Goal: Task Accomplishment & Management: Complete application form

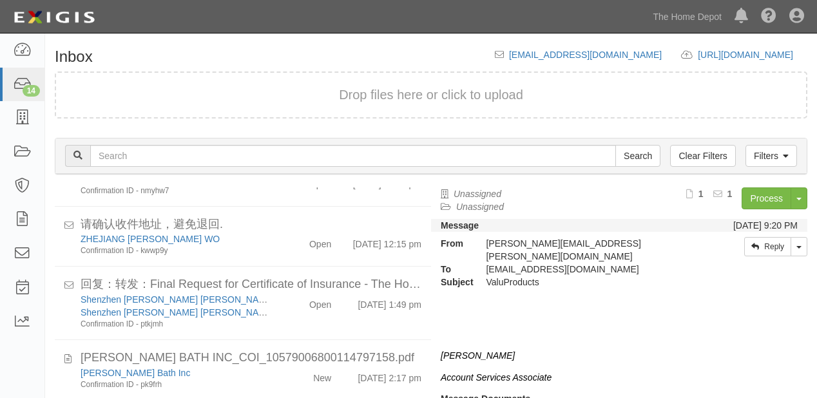
scroll to position [682, 0]
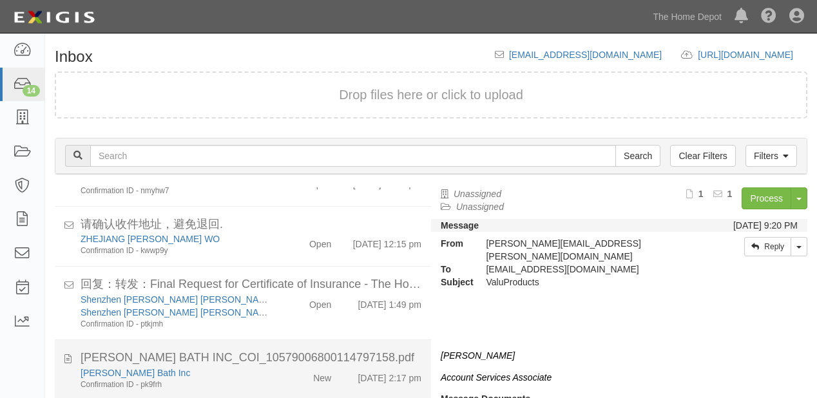
click at [240, 379] on div "Confirmation ID - pk9frh" at bounding box center [175, 384] width 191 height 11
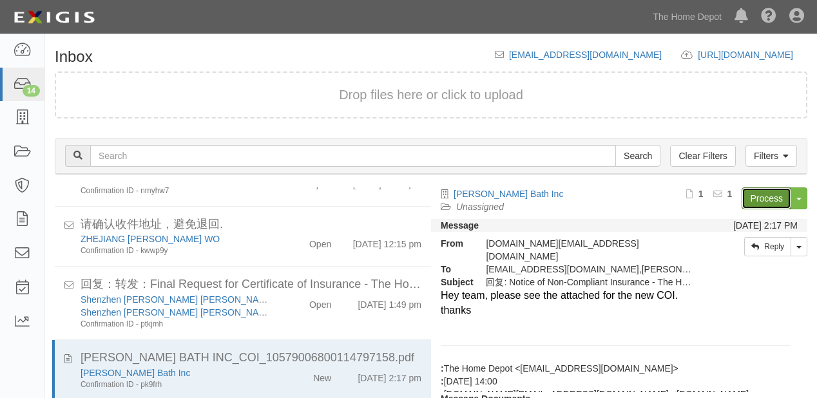
click at [760, 201] on link "Process" at bounding box center [766, 198] width 50 height 22
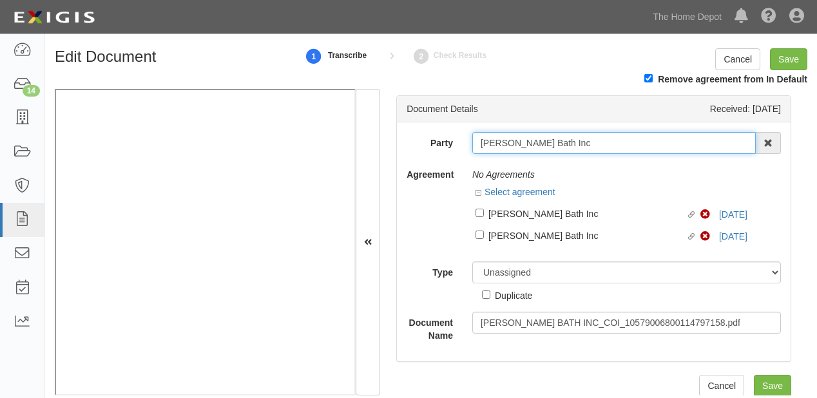
drag, startPoint x: 475, startPoint y: 140, endPoint x: 572, endPoint y: 144, distance: 96.7
click at [572, 144] on input "[PERSON_NAME] Bath Inc" at bounding box center [613, 143] width 283 height 22
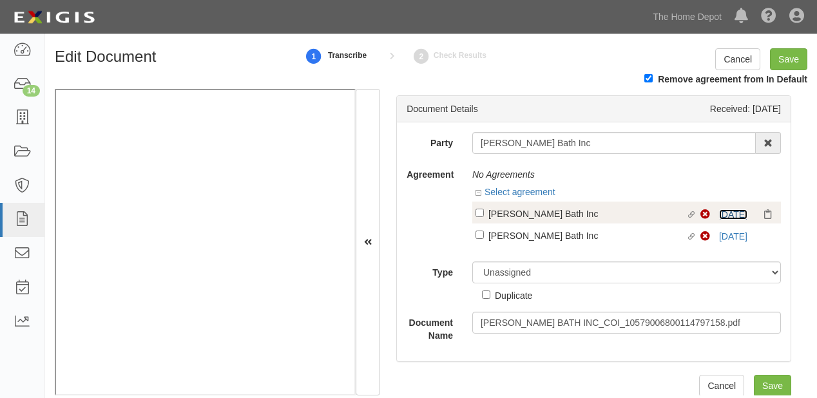
click at [734, 211] on link "9/13/25" at bounding box center [733, 214] width 28 height 10
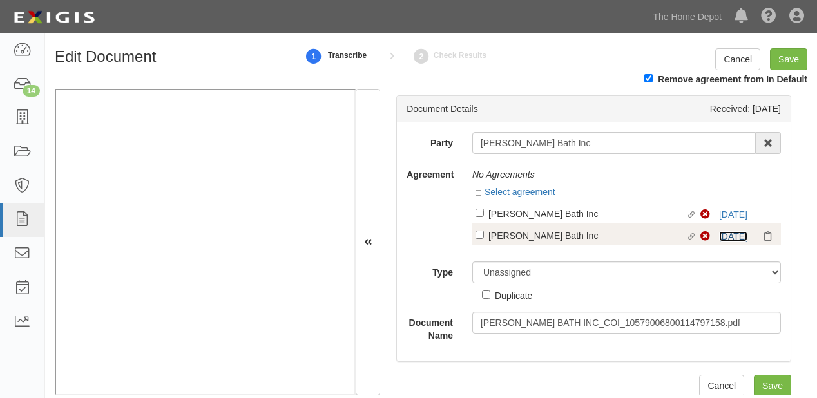
click at [719, 235] on link "9/13/25" at bounding box center [733, 236] width 28 height 10
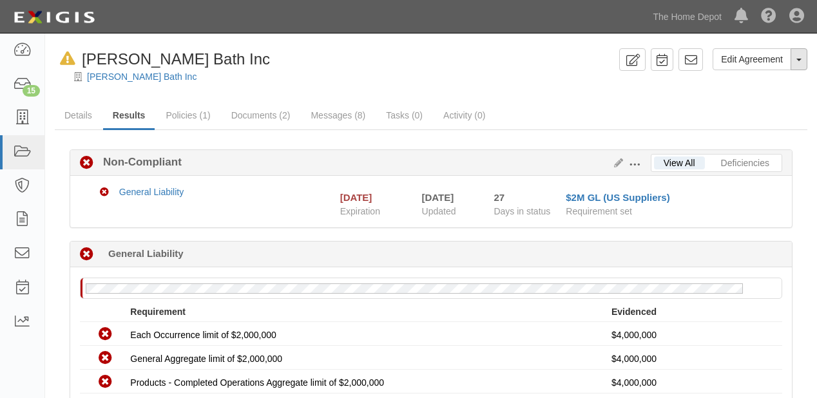
click at [801, 64] on button "Toggle Agreement Dropdown" at bounding box center [798, 59] width 17 height 22
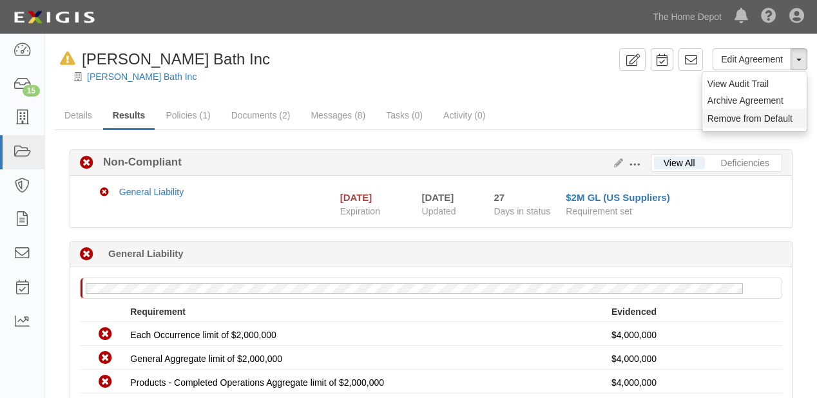
click at [778, 117] on button "Remove from Default" at bounding box center [754, 118] width 104 height 19
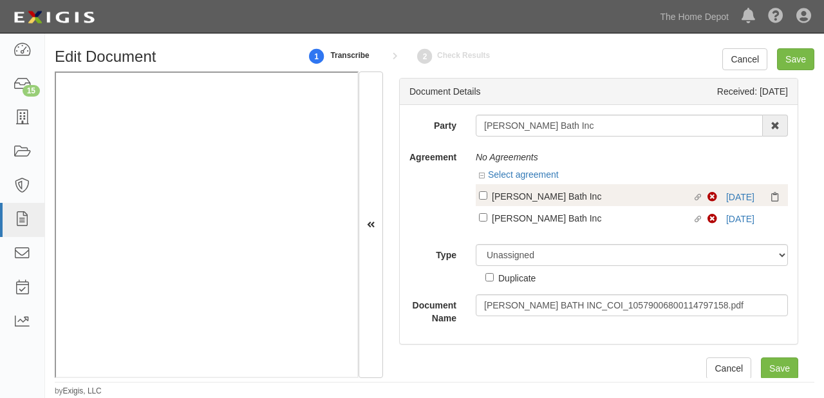
click at [574, 193] on div "Ravo Bath Inc" at bounding box center [592, 196] width 201 height 14
click at [488, 193] on input "Linked agreement Ravo Bath Inc Linked agreement" at bounding box center [483, 195] width 8 height 8
checkbox input "true"
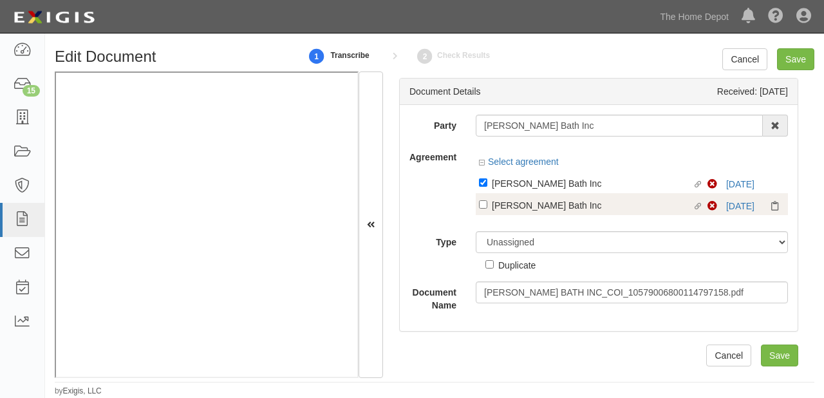
click at [574, 214] on label "Linked agreement Ravo Bath Inc Linked agreement" at bounding box center [593, 206] width 229 height 17
click at [488, 209] on input "Linked agreement Ravo Bath Inc Linked agreement" at bounding box center [483, 204] width 8 height 8
checkbox input "true"
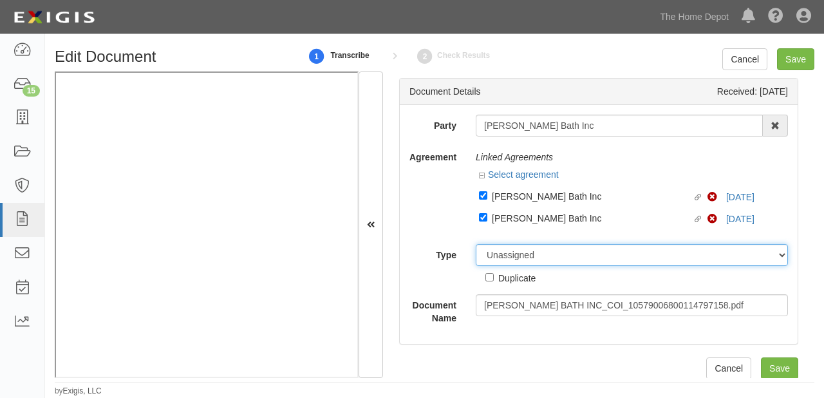
click at [570, 252] on select "Unassigned Binder Cancellation Notice Certificate Contract Endorsement Insuranc…" at bounding box center [632, 255] width 312 height 22
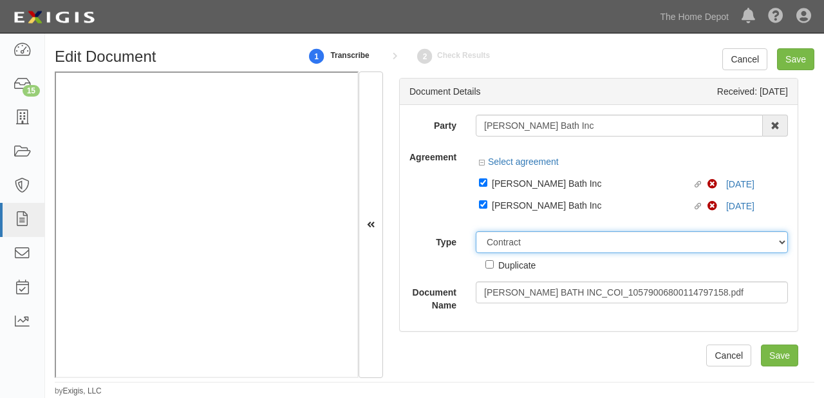
click at [476, 232] on select "Unassigned Binder Cancellation Notice Certificate Contract Endorsement Insuranc…" at bounding box center [632, 242] width 312 height 22
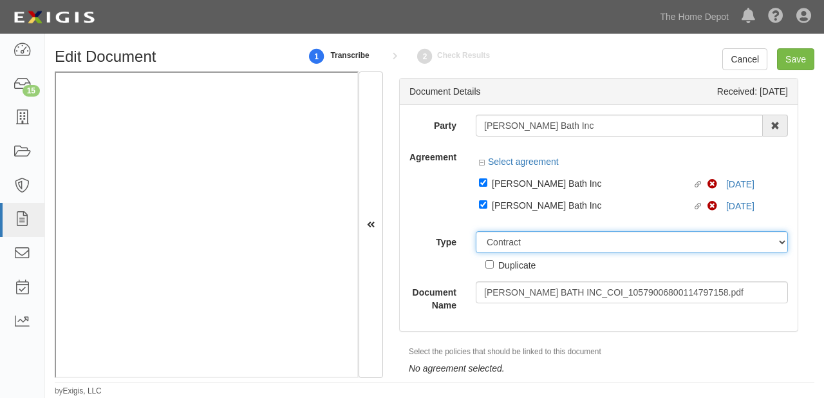
drag, startPoint x: 530, startPoint y: 240, endPoint x: 530, endPoint y: 232, distance: 7.7
click at [530, 240] on select "Unassigned Binder Cancellation Notice Certificate Contract Endorsement Insuranc…" at bounding box center [632, 242] width 312 height 22
select select "CertificateDetail"
click at [476, 232] on select "Unassigned Binder Cancellation Notice Certificate Contract Endorsement Insuranc…" at bounding box center [632, 242] width 312 height 22
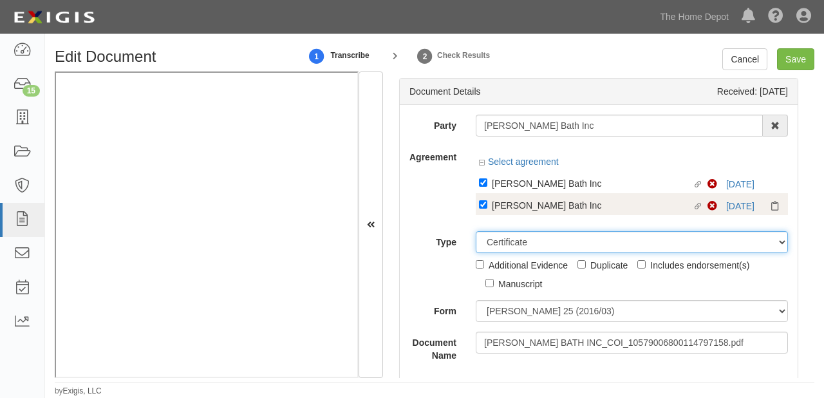
scroll to position [41, 0]
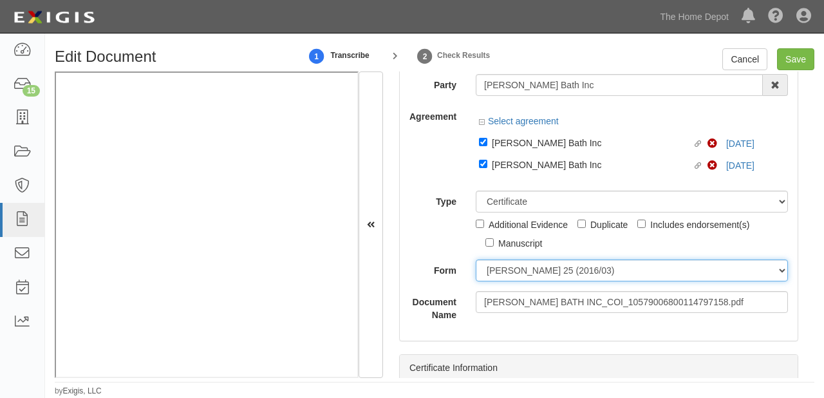
drag, startPoint x: 520, startPoint y: 267, endPoint x: 518, endPoint y: 281, distance: 13.8
click at [520, 267] on select "ACORD 25 (2016/03) ACORD 101 ACORD 855 NY (2014/05) General" at bounding box center [632, 271] width 312 height 22
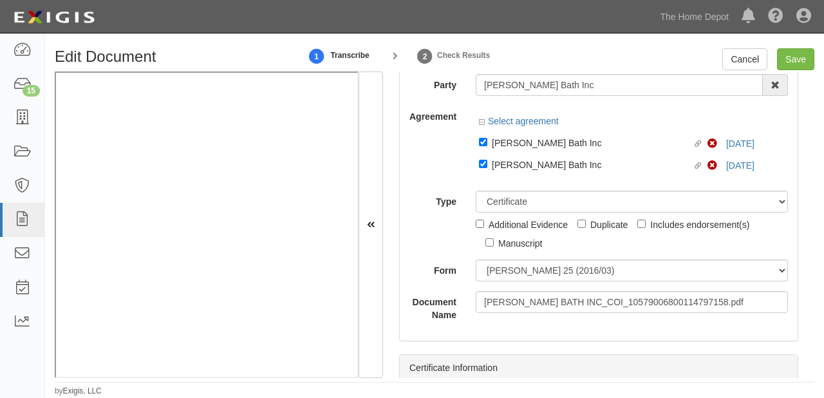
drag, startPoint x: 500, startPoint y: 345, endPoint x: 507, endPoint y: 279, distance: 66.7
click at [500, 345] on div "Document Details Received: 10/10/2025 Party Ravo Bath Inc 1000576868 Ontario In…" at bounding box center [598, 224] width 431 height 307
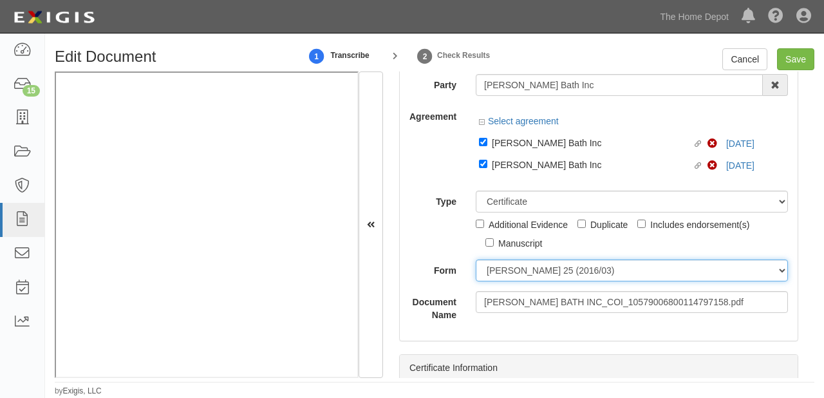
drag, startPoint x: 507, startPoint y: 270, endPoint x: 507, endPoint y: 279, distance: 8.4
click at [507, 270] on select "ACORD 25 (2016/03) ACORD 101 ACORD 855 NY (2014/05) General" at bounding box center [632, 271] width 312 height 22
select select "GeneralFormDetail"
click at [476, 260] on select "ACORD 25 (2016/03) ACORD 101 ACORD 855 NY (2014/05) General" at bounding box center [632, 271] width 312 height 22
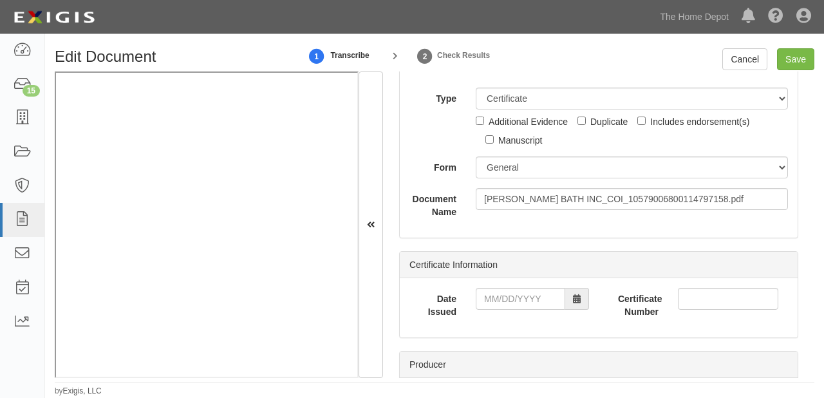
click at [314, 377] on iframe at bounding box center [207, 224] width 304 height 307
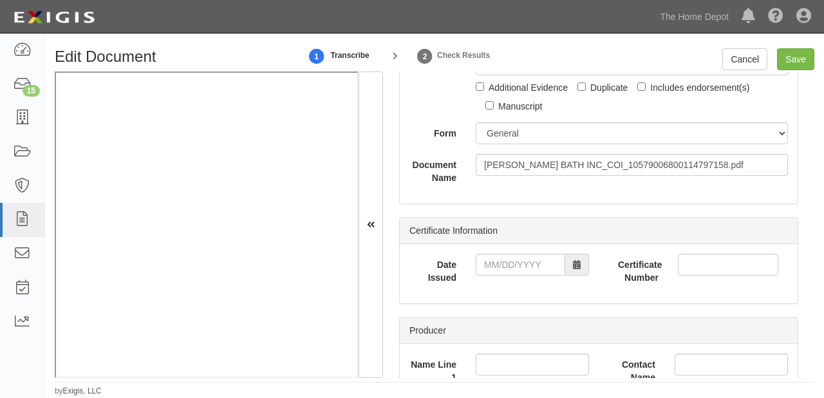
scroll to position [195, 0]
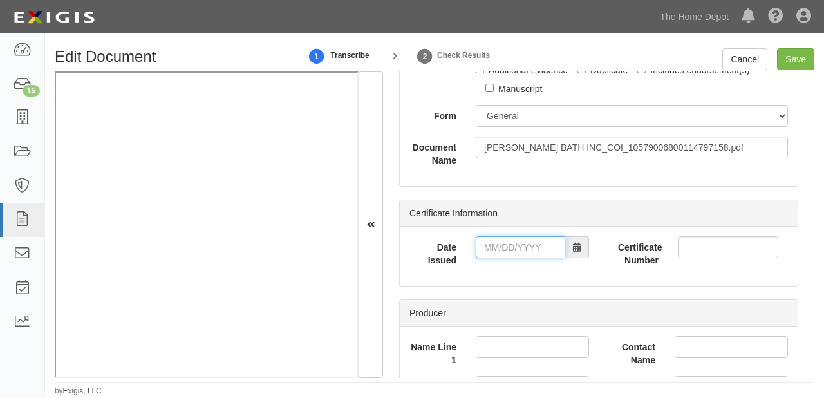
click at [507, 249] on input "Date Issued" at bounding box center [521, 247] width 90 height 22
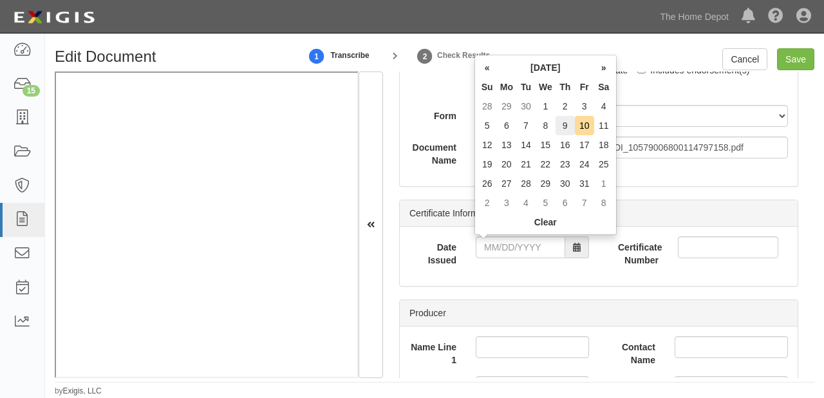
click at [567, 121] on td "9" at bounding box center [565, 125] width 19 height 19
type input "10/09/2025"
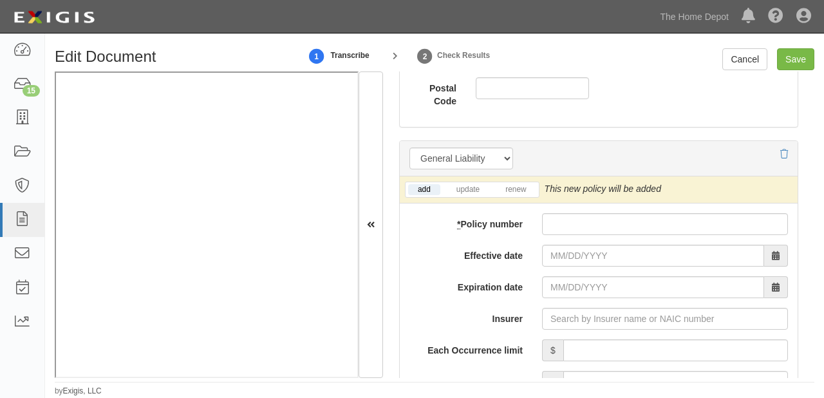
scroll to position [1019, 0]
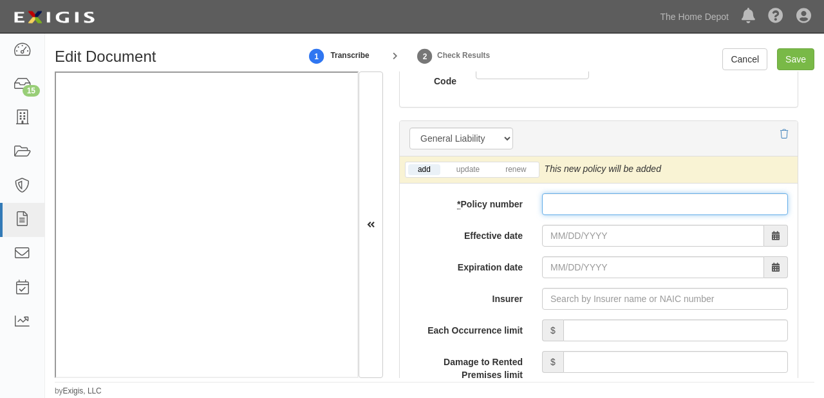
paste input "105790068001147 97158"
drag, startPoint x: 623, startPoint y: 200, endPoint x: 603, endPoint y: 207, distance: 20.8
click at [623, 200] on input "* Policy number" at bounding box center [665, 204] width 246 height 22
type input "105790068001147 97158"
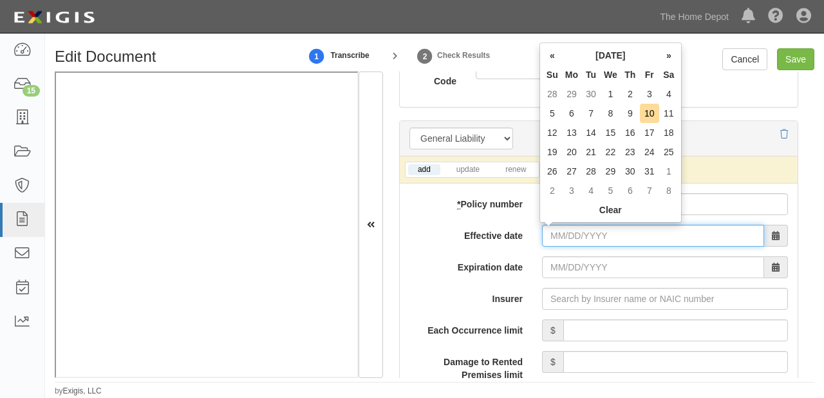
click at [565, 234] on input "Effective date" at bounding box center [653, 236] width 222 height 22
click at [650, 113] on td "10" at bounding box center [649, 113] width 19 height 19
type input "10/10/2025"
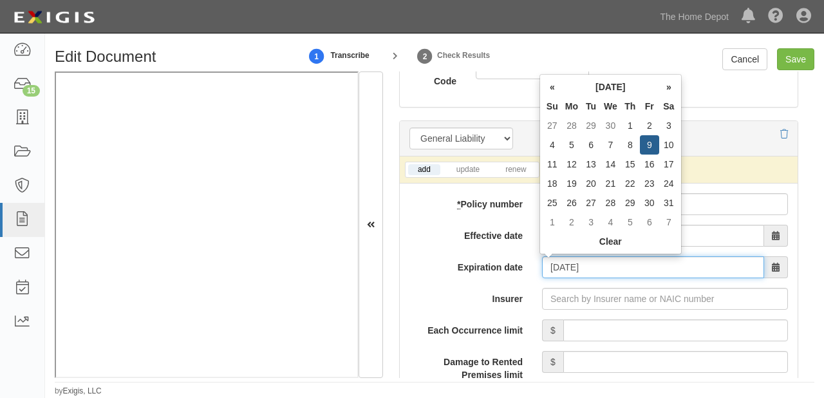
click at [621, 266] on input "10/10/2026" at bounding box center [653, 267] width 222 height 22
click at [652, 144] on td "9" at bounding box center [649, 144] width 19 height 19
type input "10/09/2026"
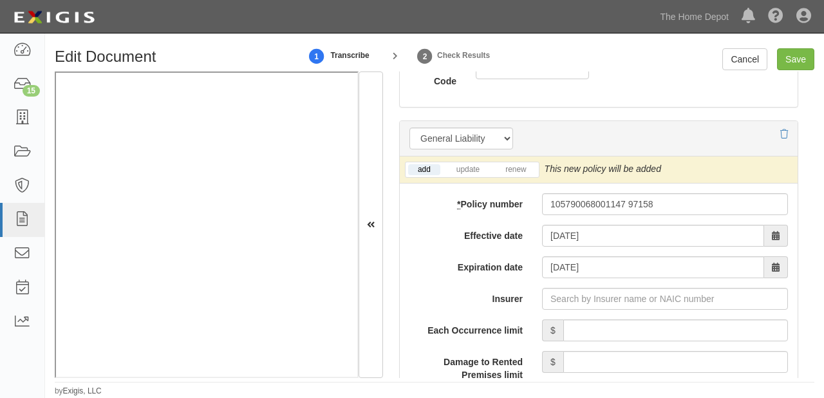
click at [299, 379] on div "Edit Document 1 Transcribe 2 Check Results Cancel Save Document Details Receive…" at bounding box center [434, 222] width 779 height 348
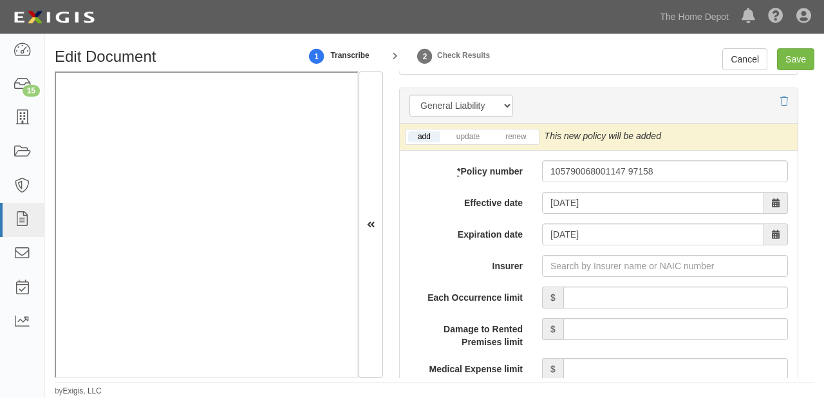
scroll to position [1071, 0]
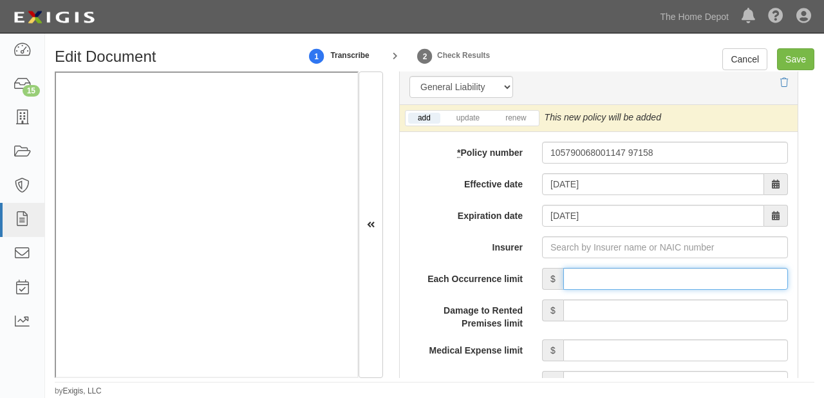
click at [667, 277] on input "Each Occurrence limit" at bounding box center [675, 279] width 225 height 22
type input "4,000,000"
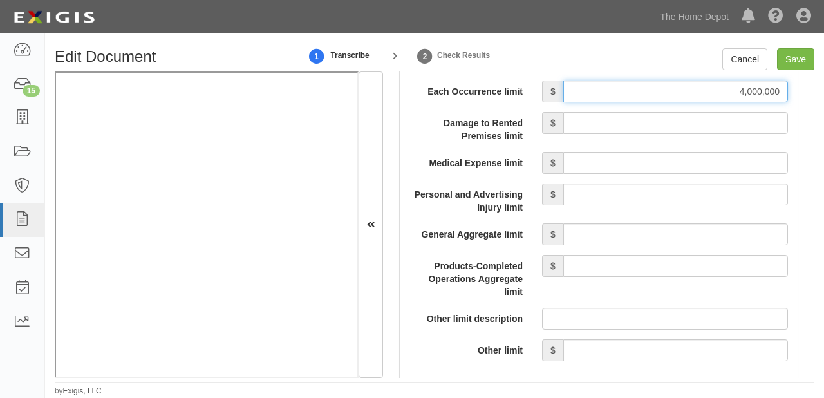
scroll to position [1277, 0]
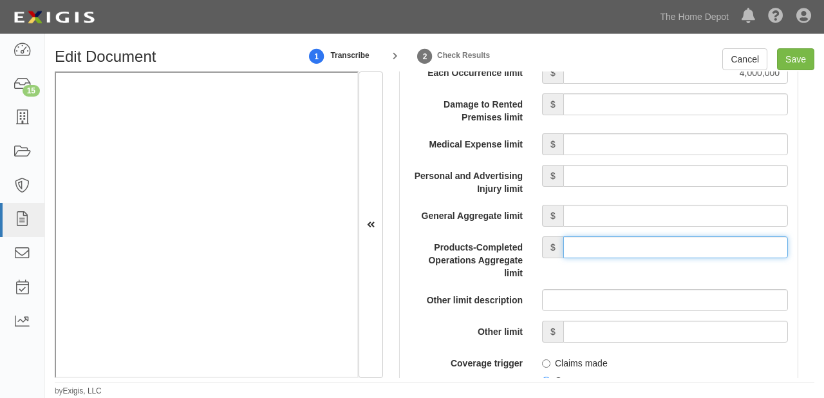
drag, startPoint x: 677, startPoint y: 241, endPoint x: 680, endPoint y: 219, distance: 22.8
click at [677, 241] on input "Products-Completed Operations Aggregate limit" at bounding box center [675, 247] width 225 height 22
type input "4,000,000"
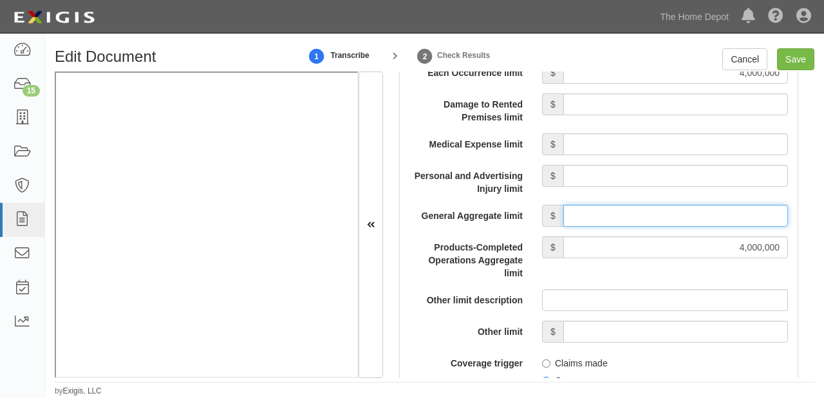
click at [672, 211] on input "General Aggregate limit" at bounding box center [675, 216] width 225 height 22
type input "4,000,000"
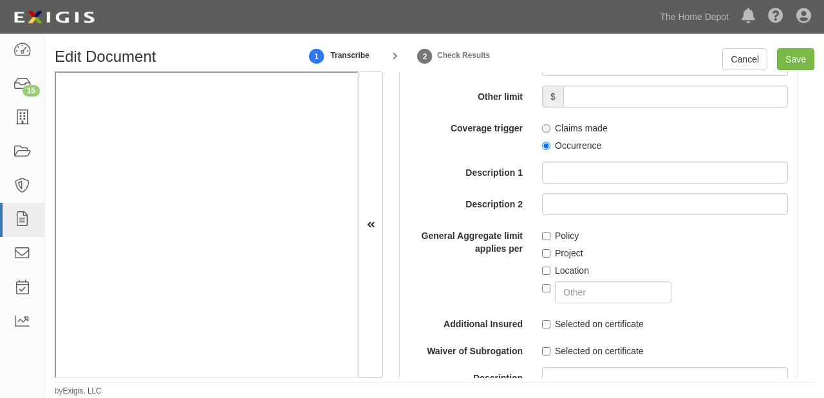
scroll to position [1535, 0]
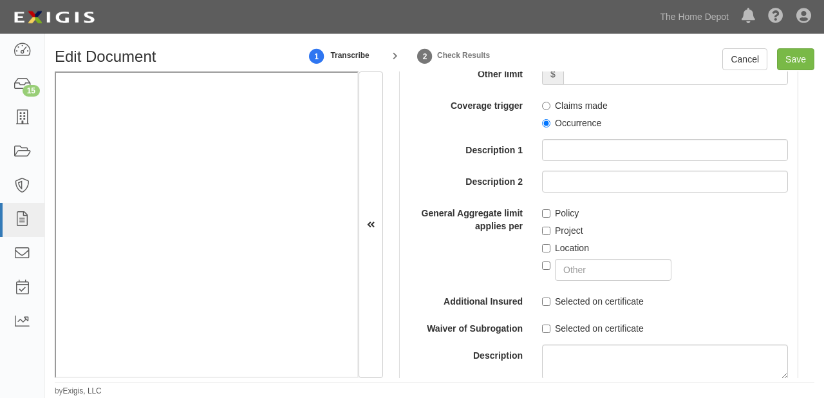
click at [554, 124] on label "Occurrence" at bounding box center [571, 123] width 59 height 13
click at [551, 124] on input "Occurrence" at bounding box center [546, 123] width 8 height 8
radio input "true"
click at [583, 269] on input "text" at bounding box center [613, 270] width 117 height 22
type input "PRODUCTS Liability"
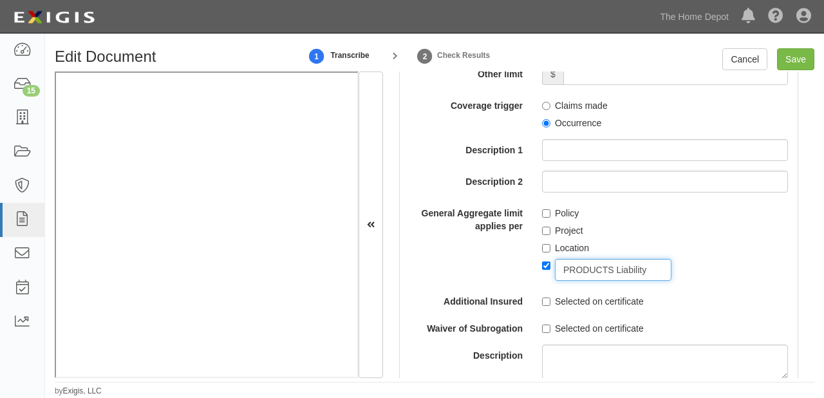
checkbox input "true"
click at [794, 64] on input "Save" at bounding box center [795, 59] width 37 height 22
type input "4000000"
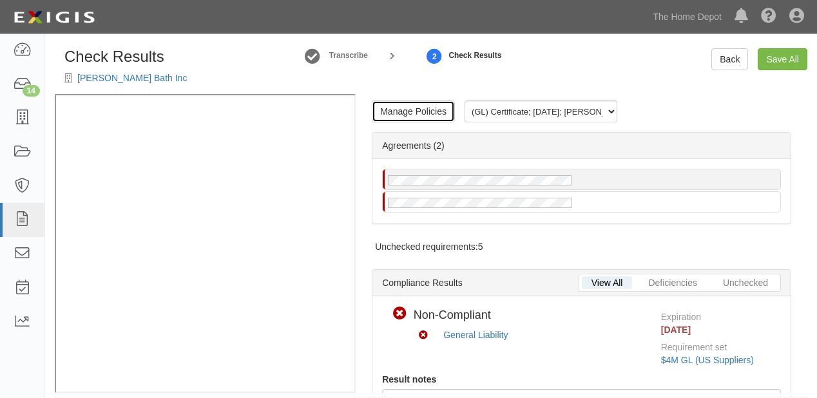
click at [436, 119] on link "Manage Policies" at bounding box center [413, 111] width 83 height 22
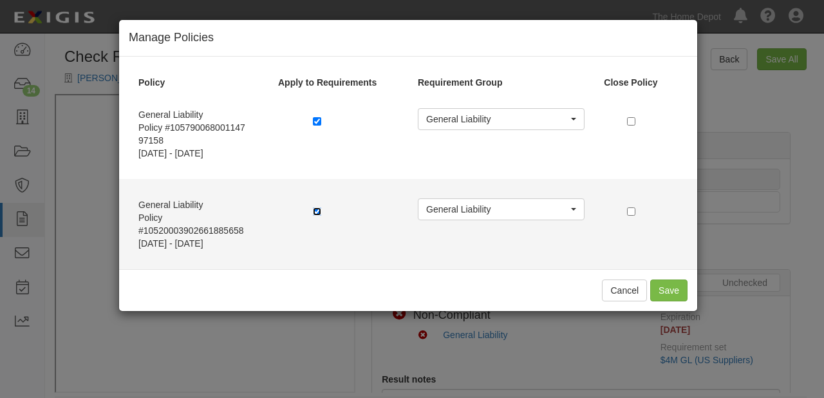
click at [317, 209] on input "checkbox" at bounding box center [317, 211] width 8 height 8
checkbox input "false"
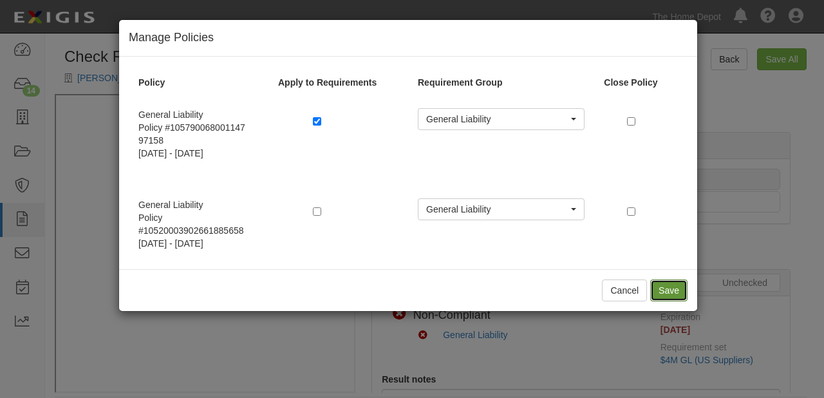
click at [662, 287] on button "Save" at bounding box center [668, 290] width 37 height 22
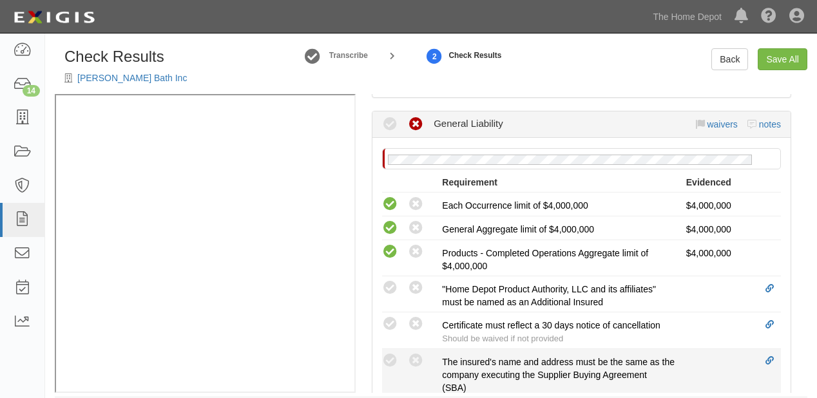
scroll to position [464, 0]
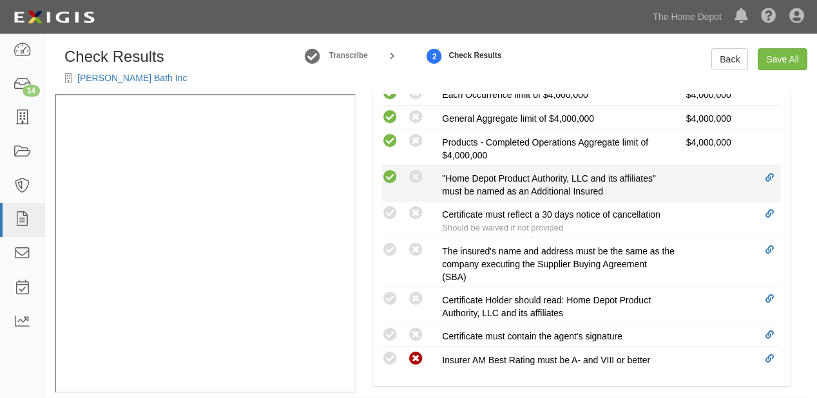
drag, startPoint x: 390, startPoint y: 175, endPoint x: 390, endPoint y: 204, distance: 29.0
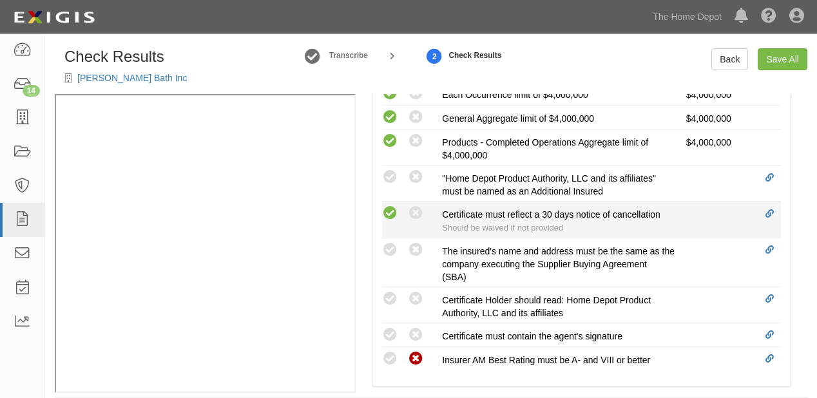
click at [390, 176] on icon at bounding box center [390, 177] width 16 height 16
radio input "true"
click at [390, 209] on icon at bounding box center [390, 213] width 16 height 16
radio input "true"
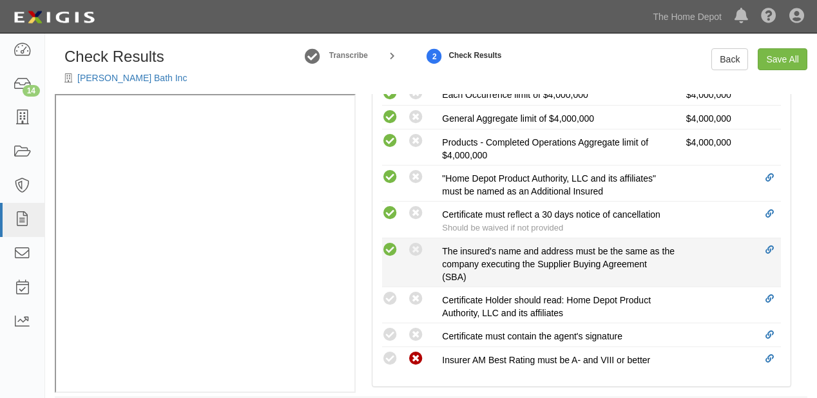
click at [388, 242] on icon at bounding box center [390, 250] width 16 height 16
radio input "true"
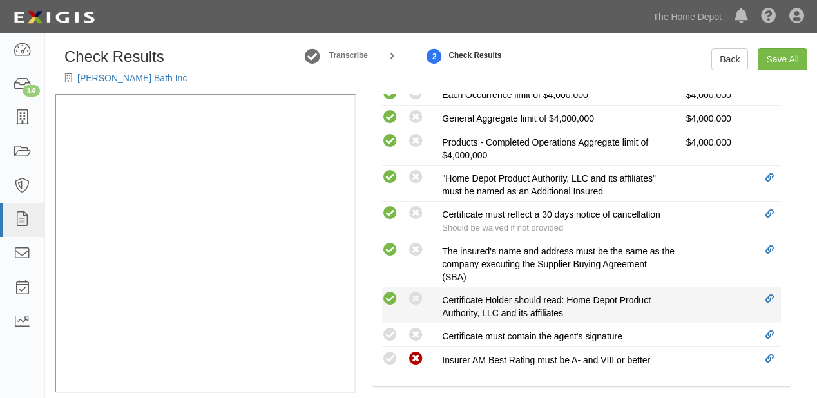
click at [386, 294] on icon at bounding box center [390, 299] width 16 height 16
radio input "true"
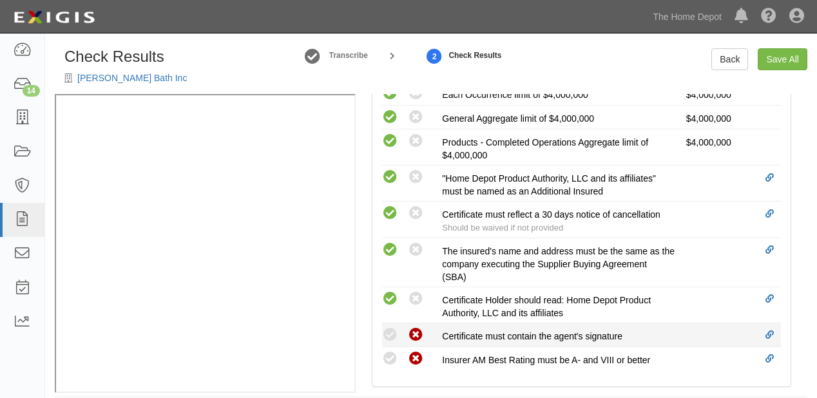
drag, startPoint x: 388, startPoint y: 327, endPoint x: 410, endPoint y: 323, distance: 22.2
click at [388, 327] on icon at bounding box center [390, 335] width 16 height 16
radio input "true"
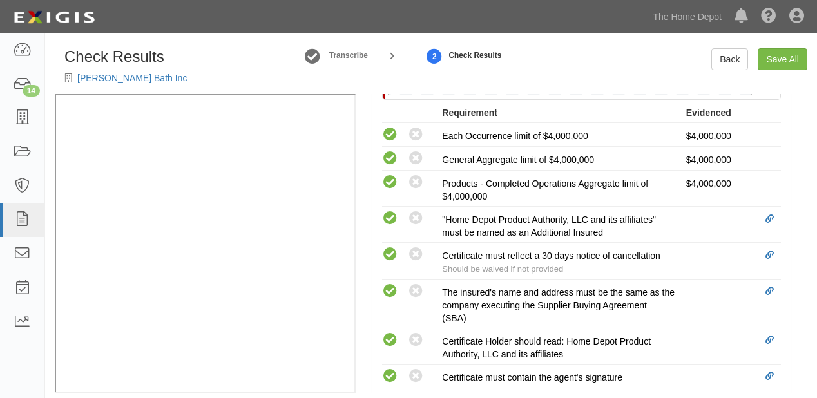
scroll to position [296, 0]
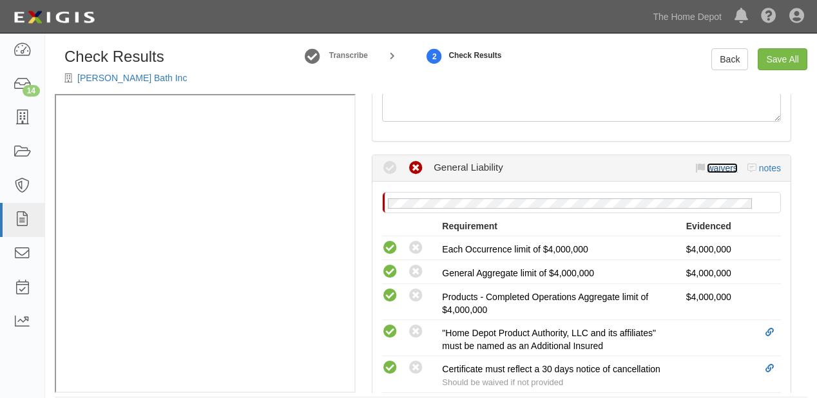
click at [719, 169] on link "waivers" at bounding box center [721, 168] width 30 height 10
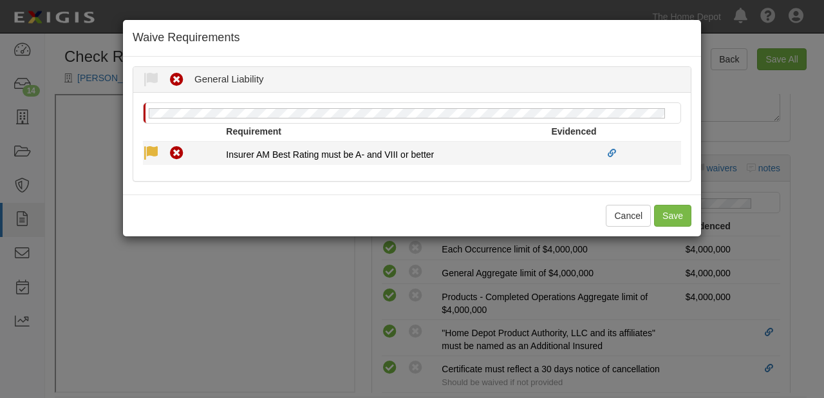
click at [145, 147] on icon at bounding box center [151, 154] width 16 height 16
radio input "true"
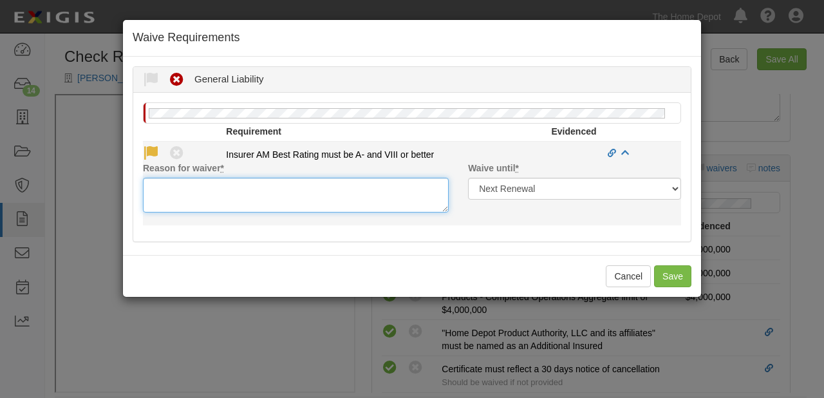
click at [205, 195] on textarea "Reason for waiver *" at bounding box center [296, 195] width 306 height 35
paste textarea "Ping An Property & Casualty Insurance Company Of ChinaLtd"
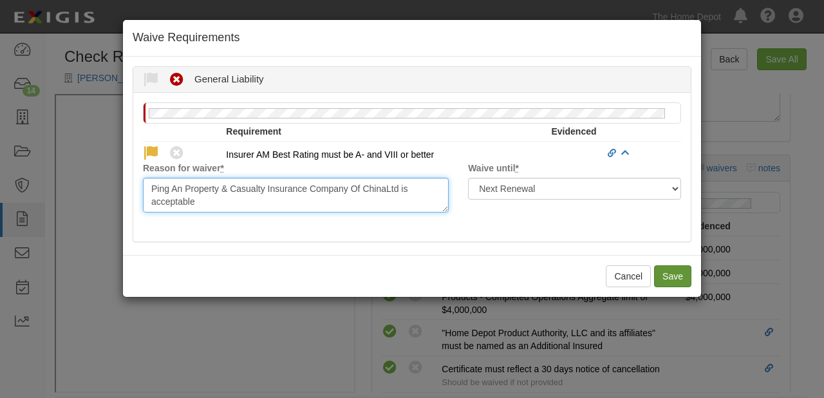
type textarea "Ping An Property & Casualty Insurance Company Of ChinaLtd is acceptable"
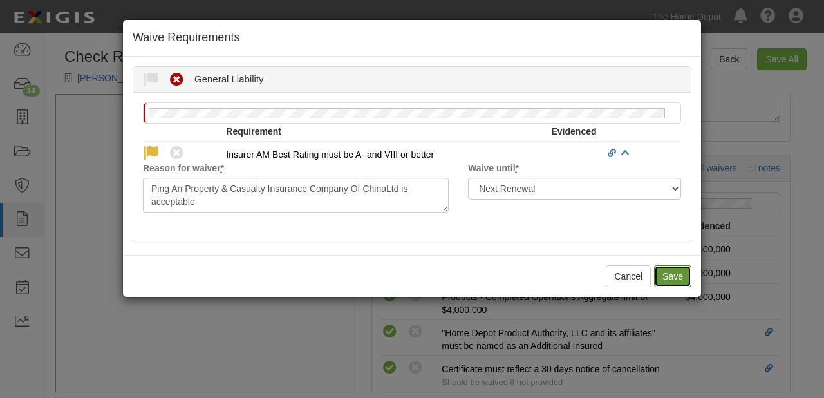
click at [676, 279] on button "Save" at bounding box center [672, 276] width 37 height 22
radio input "true"
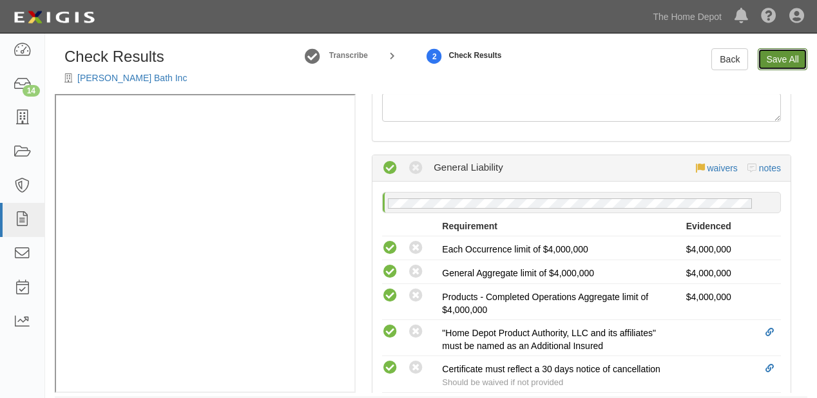
click at [788, 56] on link "Save All" at bounding box center [782, 59] width 50 height 22
radio input "false"
radio input "true"
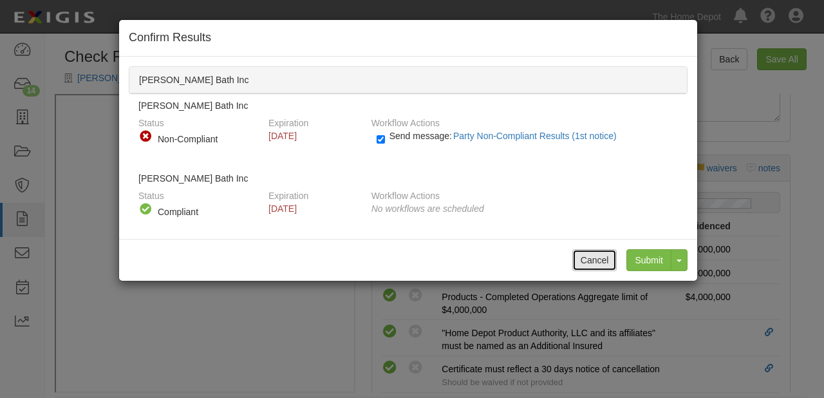
click at [611, 260] on button "Cancel" at bounding box center [595, 260] width 45 height 22
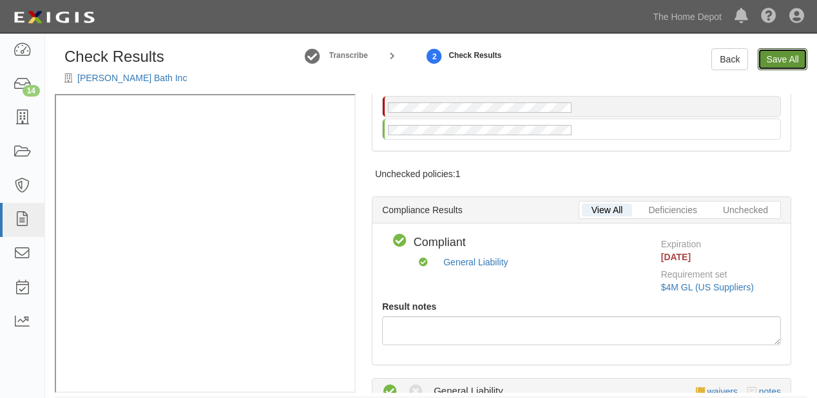
scroll to position [0, 0]
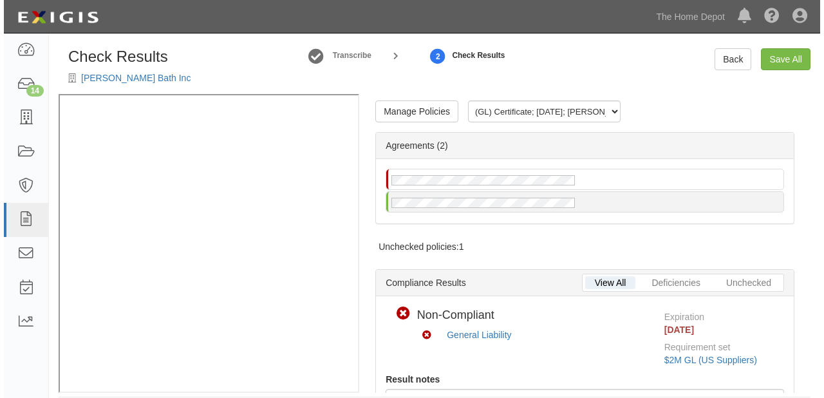
scroll to position [13, 0]
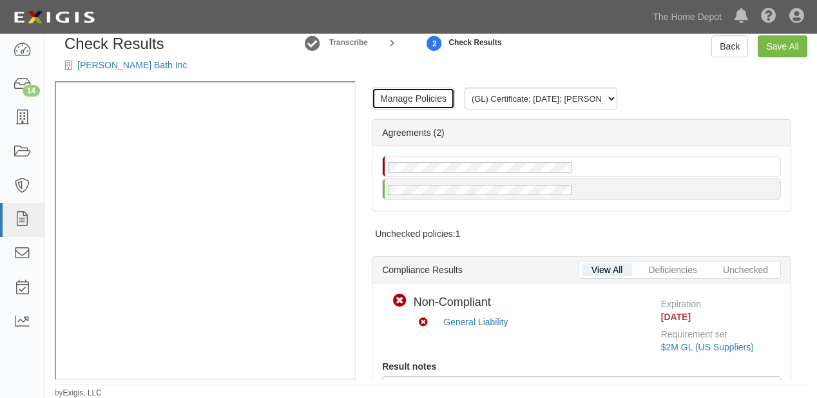
click at [421, 92] on link "Manage Policies" at bounding box center [413, 99] width 83 height 22
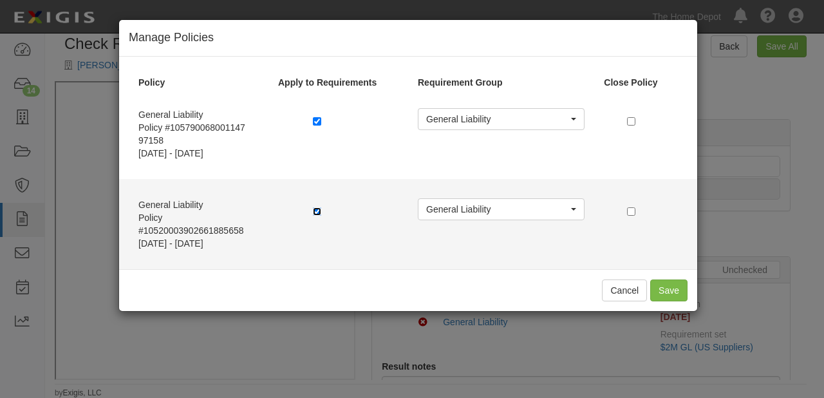
click at [314, 212] on input "checkbox" at bounding box center [317, 211] width 8 height 8
checkbox input "false"
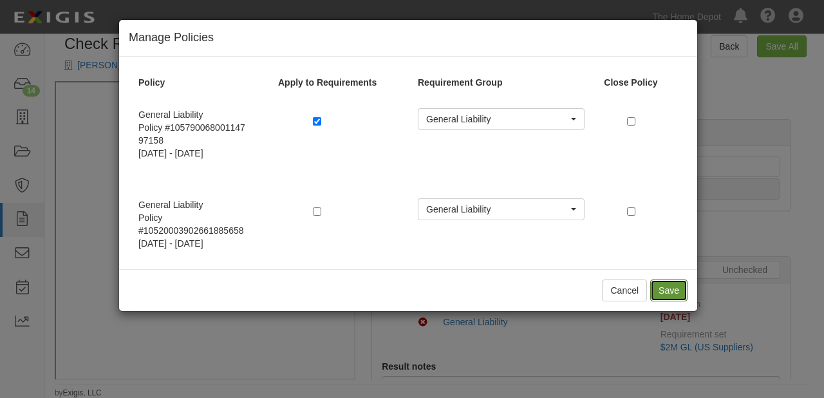
click at [665, 289] on button "Save" at bounding box center [668, 290] width 37 height 22
radio input "true"
click at [658, 286] on button "Save" at bounding box center [668, 290] width 37 height 22
click at [629, 287] on button "Cancel" at bounding box center [624, 290] width 45 height 22
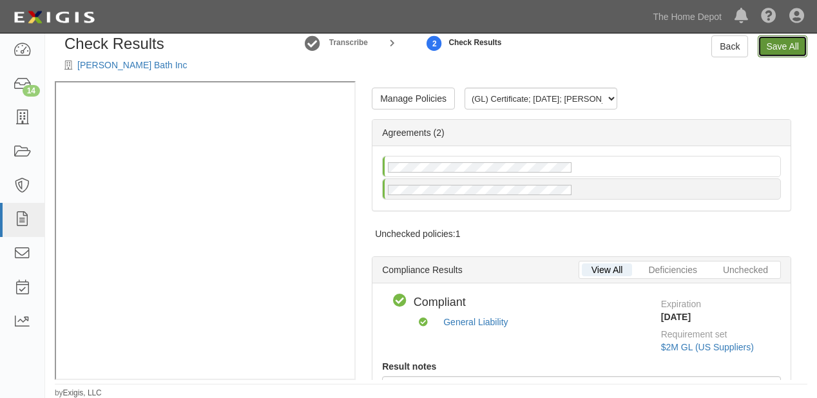
click at [775, 49] on link "Save All" at bounding box center [782, 46] width 50 height 22
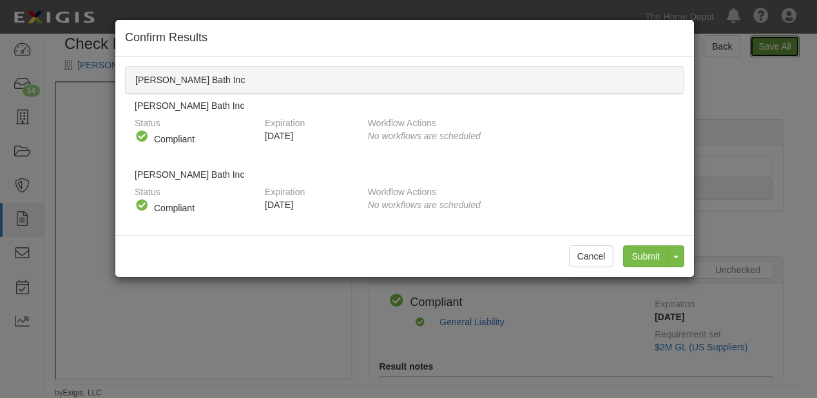
radio input "false"
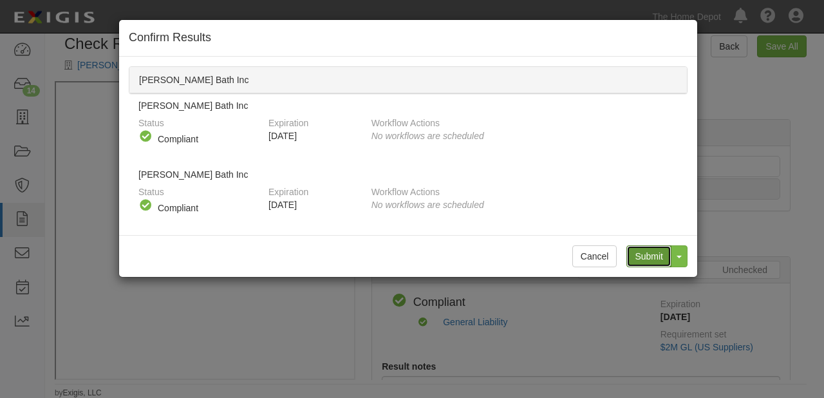
click at [660, 256] on input "Submit" at bounding box center [649, 256] width 45 height 22
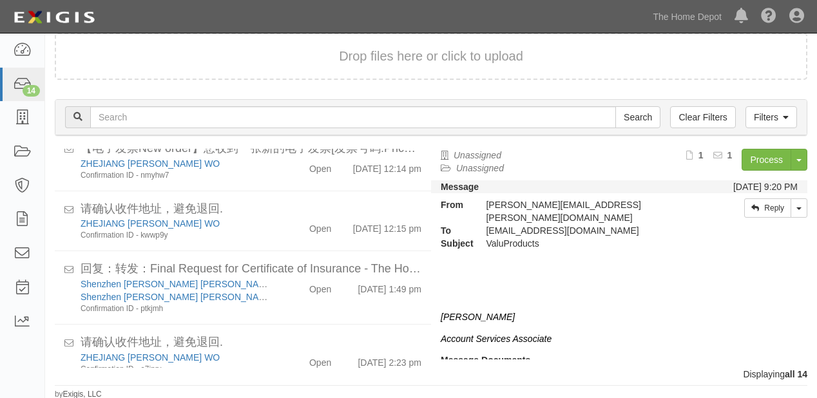
scroll to position [682, 0]
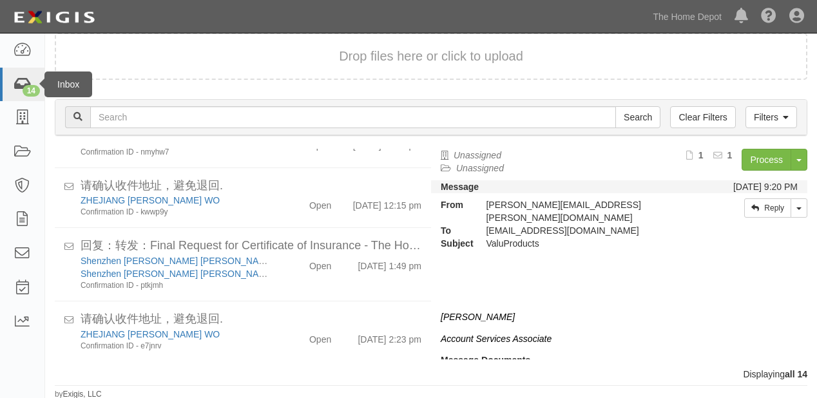
click at [44, 88] on div "Inbox" at bounding box center [68, 84] width 48 height 26
click at [21, 79] on icon at bounding box center [22, 84] width 18 height 15
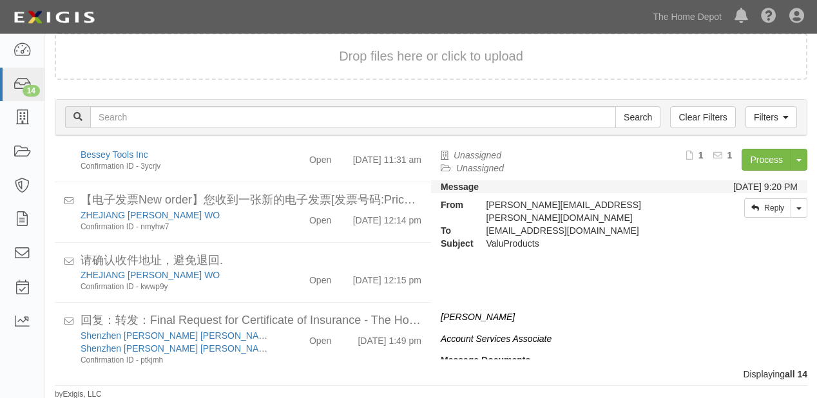
scroll to position [682, 0]
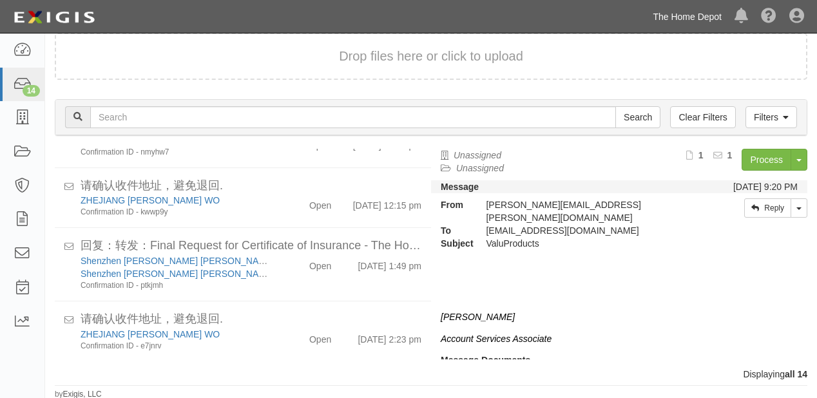
click at [683, 15] on link "The Home Depot" at bounding box center [687, 17] width 82 height 26
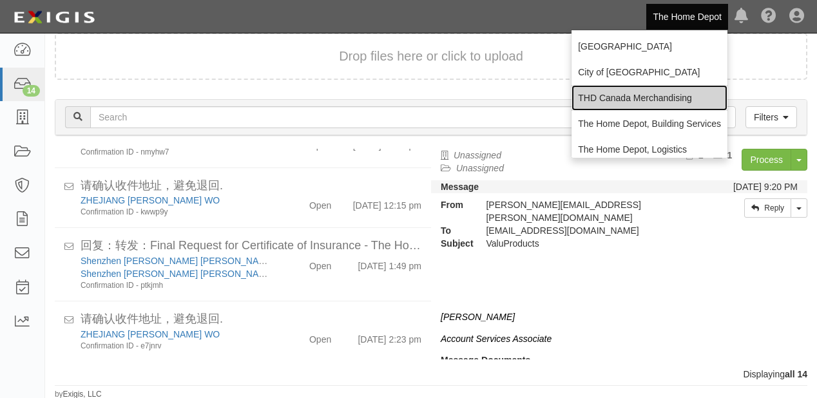
click at [645, 94] on link "THD Canada Merchandising" at bounding box center [649, 98] width 156 height 26
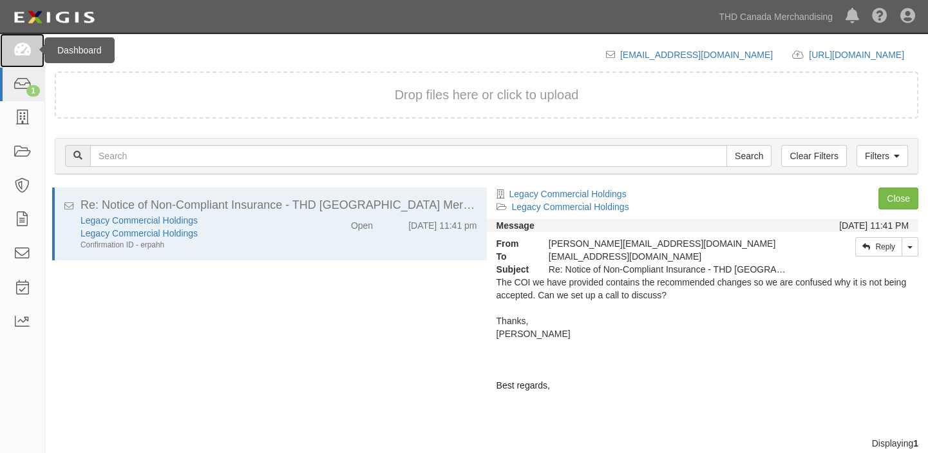
click at [28, 53] on icon at bounding box center [22, 50] width 18 height 15
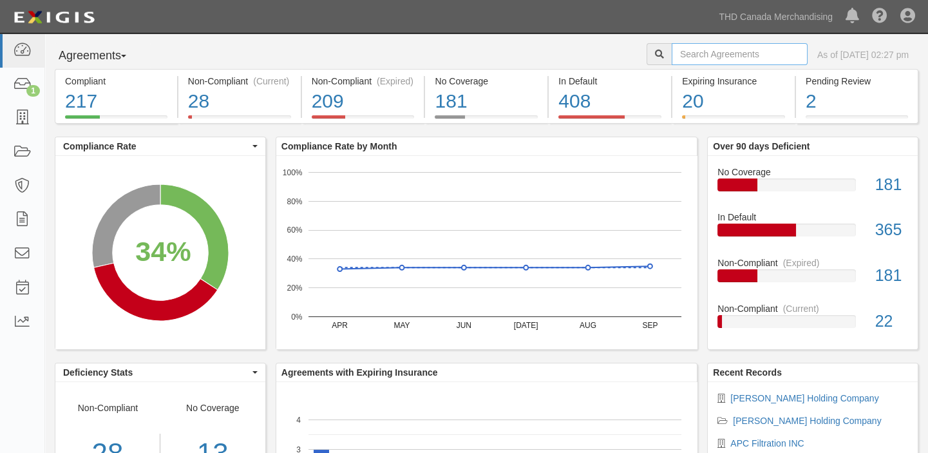
click at [672, 56] on input "text" at bounding box center [740, 54] width 136 height 22
type input "morden fort inc"
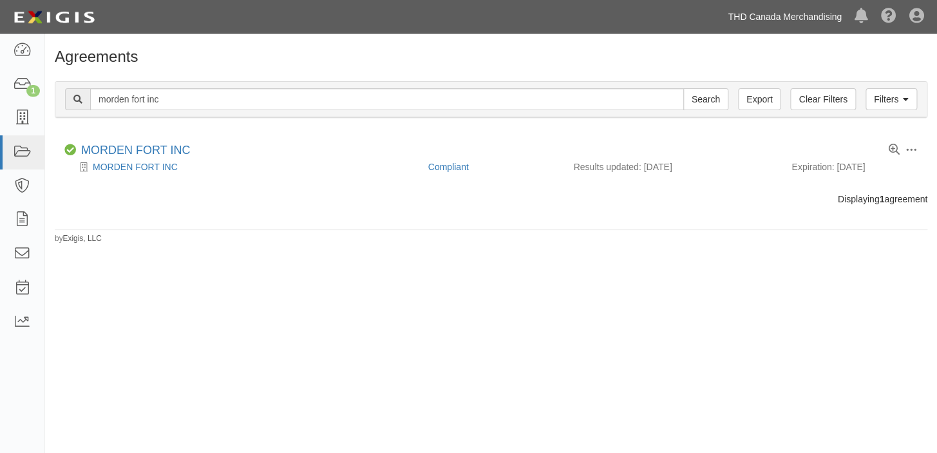
click at [779, 19] on link "THD Canada Merchandising" at bounding box center [784, 17] width 127 height 26
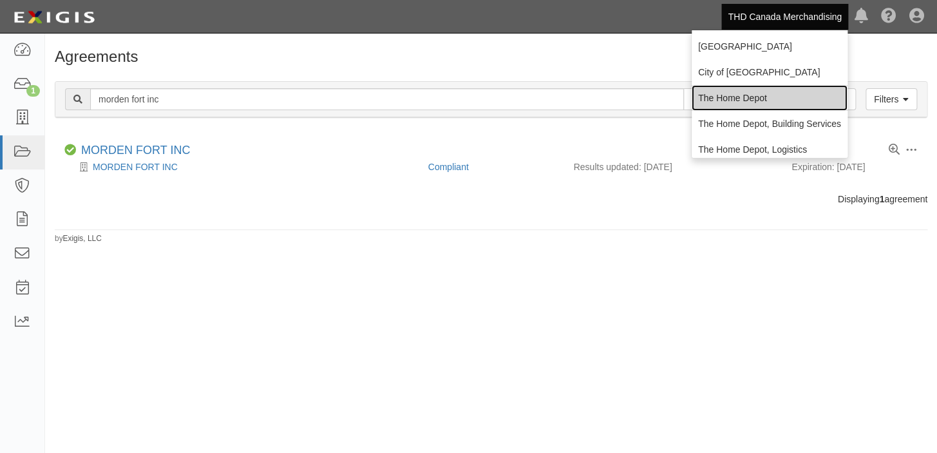
click at [741, 93] on link "The Home Depot" at bounding box center [770, 98] width 156 height 26
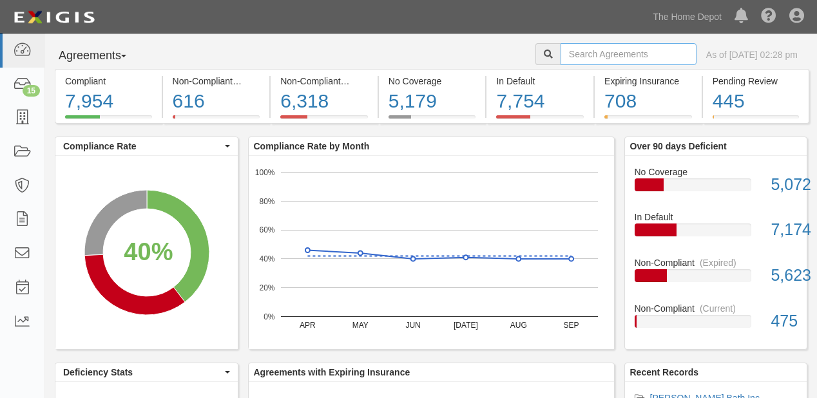
click at [560, 52] on input "text" at bounding box center [628, 54] width 136 height 22
paste input "[PERSON_NAME] Bath Inc"
type input "[PERSON_NAME] Bath Inc"
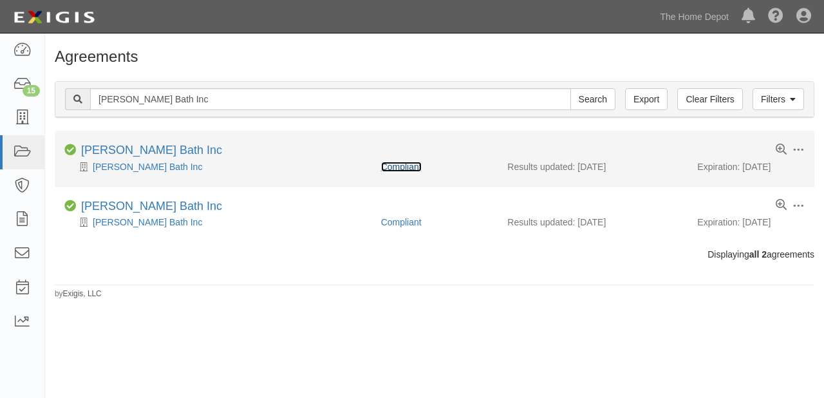
click at [390, 165] on link "Compliant" at bounding box center [401, 167] width 41 height 10
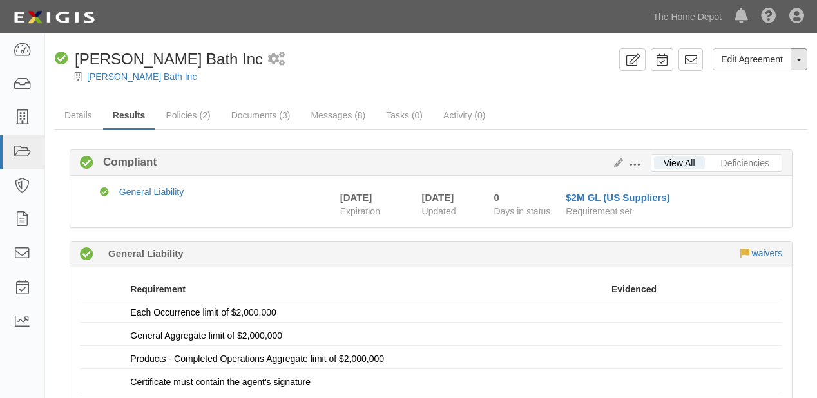
click at [800, 67] on button "Toggle Agreement Dropdown" at bounding box center [798, 59] width 17 height 22
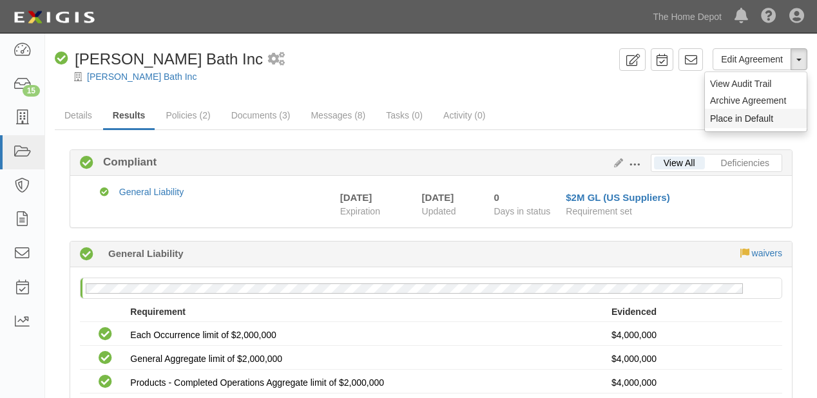
click at [781, 116] on button "Place in Default" at bounding box center [756, 118] width 102 height 19
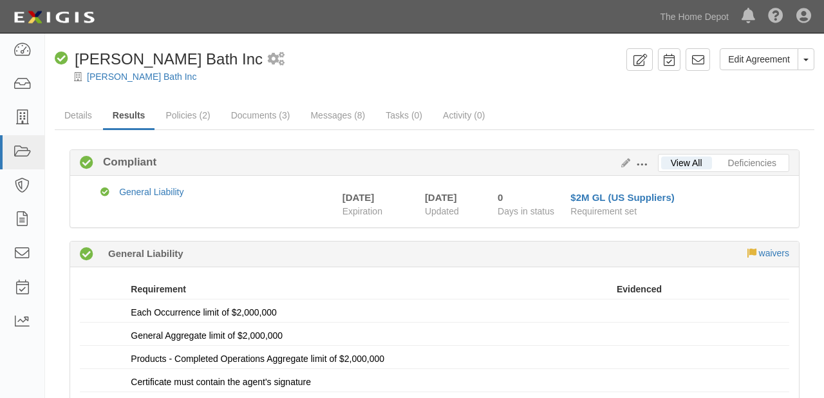
click at [124, 75] on link "[PERSON_NAME] Bath Inc" at bounding box center [141, 76] width 109 height 10
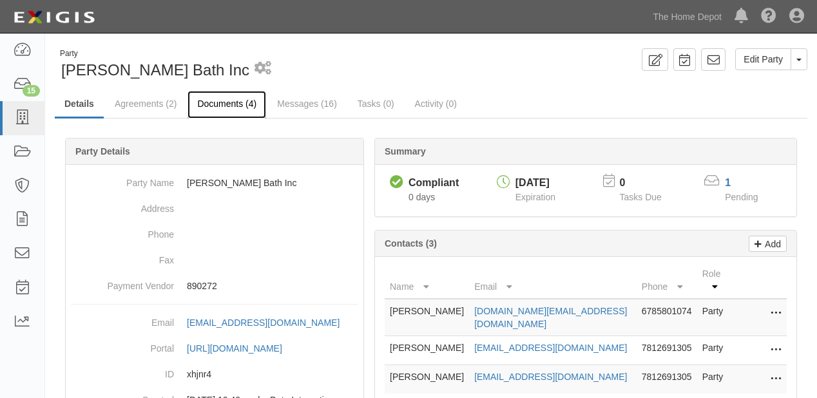
click at [222, 107] on link "Documents (4)" at bounding box center [226, 105] width 79 height 28
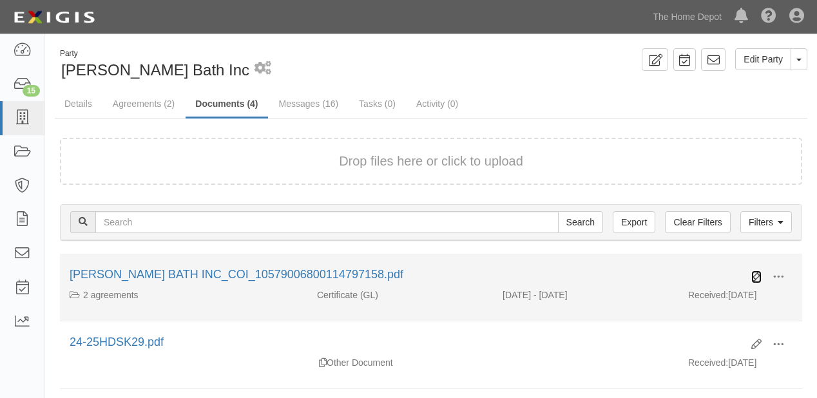
click at [754, 277] on icon at bounding box center [756, 277] width 10 height 10
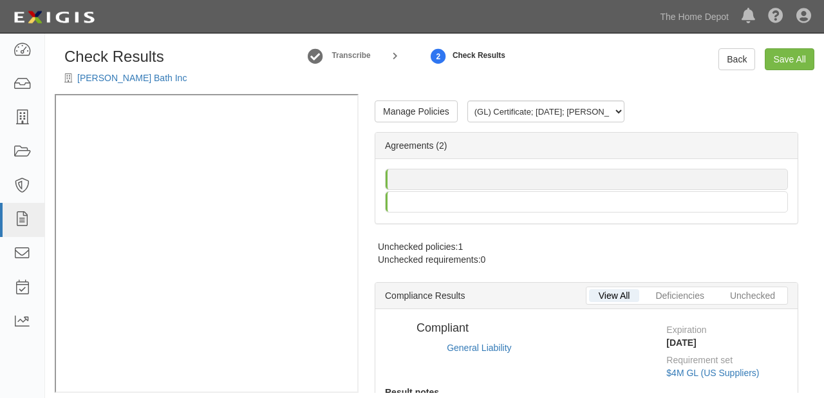
radio input "false"
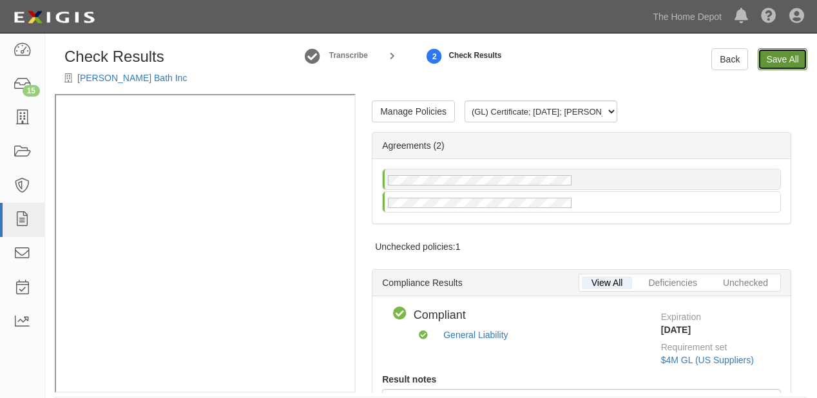
click at [793, 55] on link "Save All" at bounding box center [782, 59] width 50 height 22
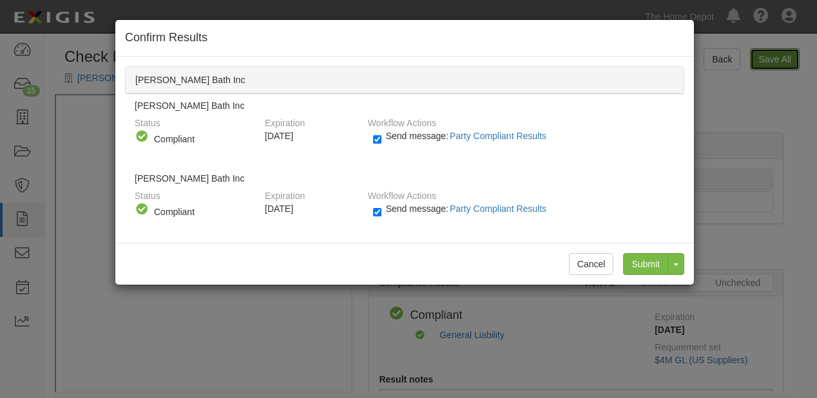
radio input "false"
radio input "true"
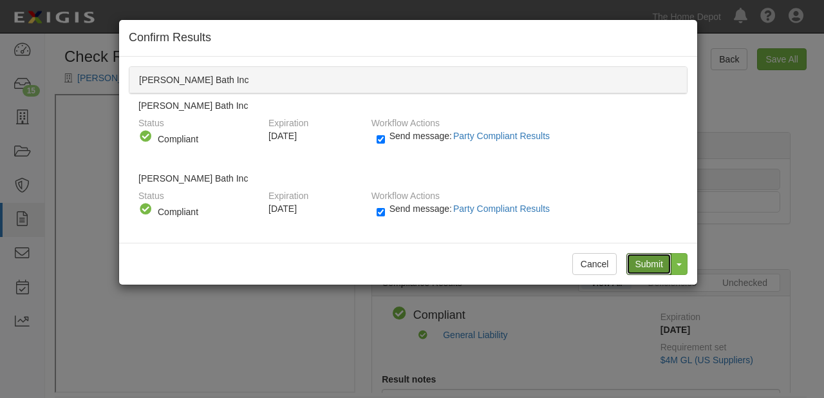
click at [649, 260] on input "Submit" at bounding box center [649, 264] width 45 height 22
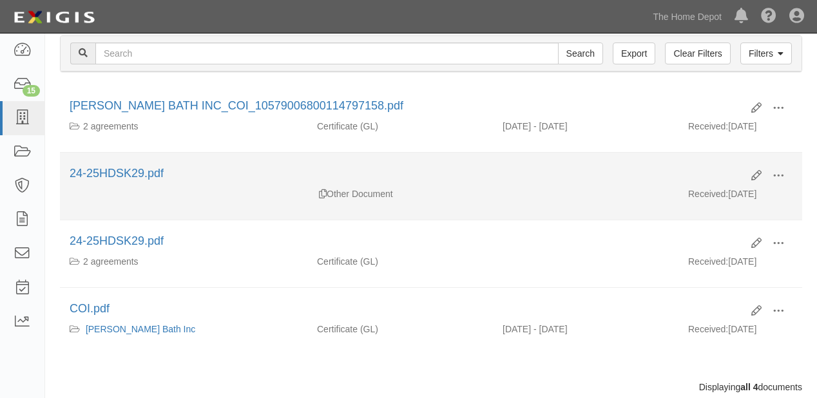
scroll to position [245, 0]
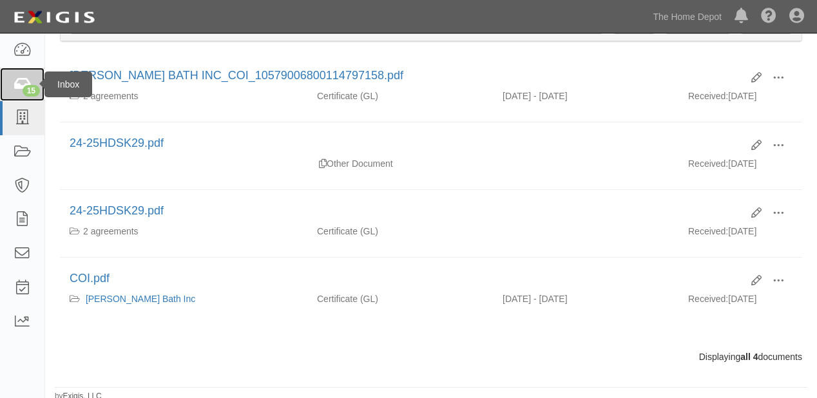
click at [0, 85] on link "15" at bounding box center [22, 85] width 44 height 34
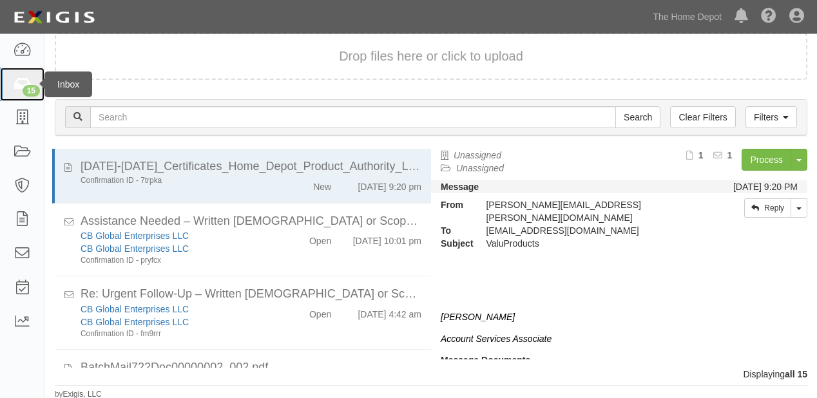
click at [28, 75] on link "15" at bounding box center [22, 85] width 44 height 34
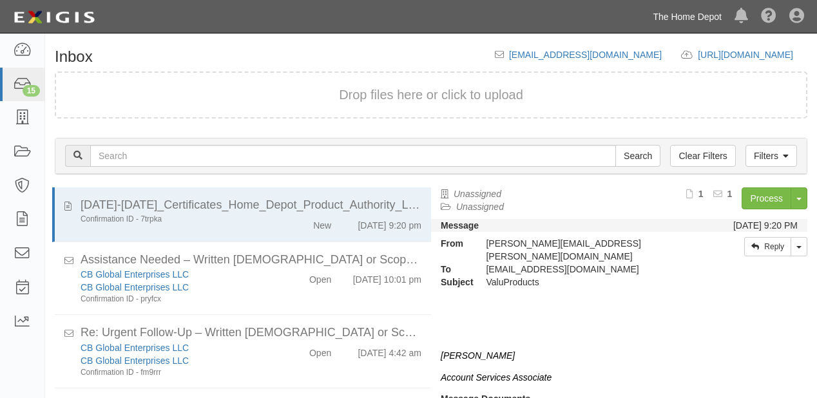
click at [679, 20] on link "The Home Depot" at bounding box center [687, 17] width 82 height 26
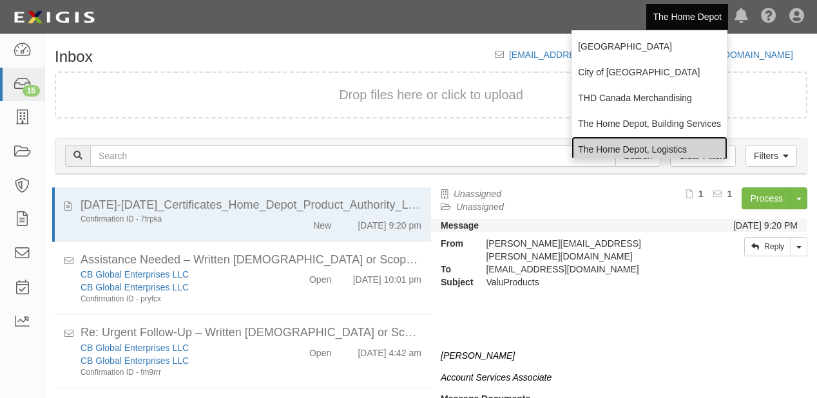
click at [645, 140] on link "The Home Depot, Logistics" at bounding box center [649, 150] width 156 height 26
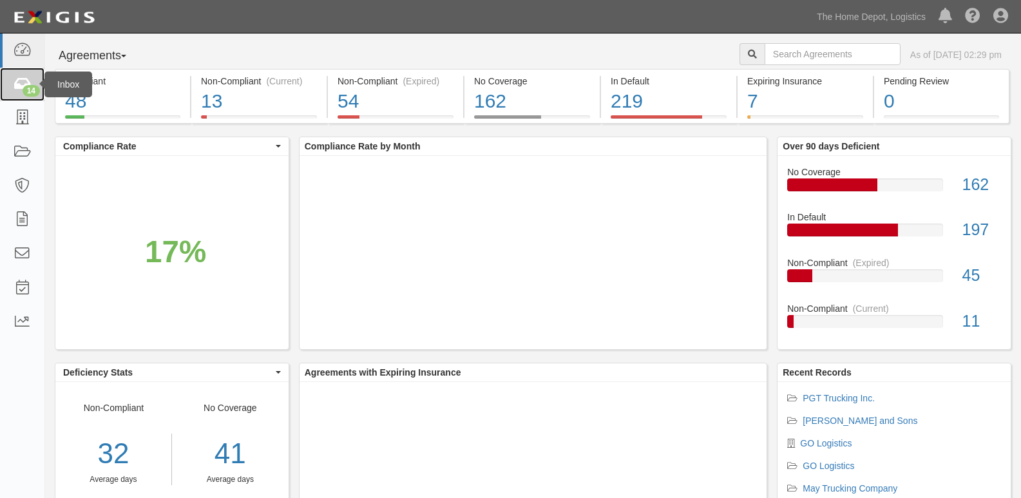
click at [1, 80] on link "14" at bounding box center [22, 85] width 44 height 34
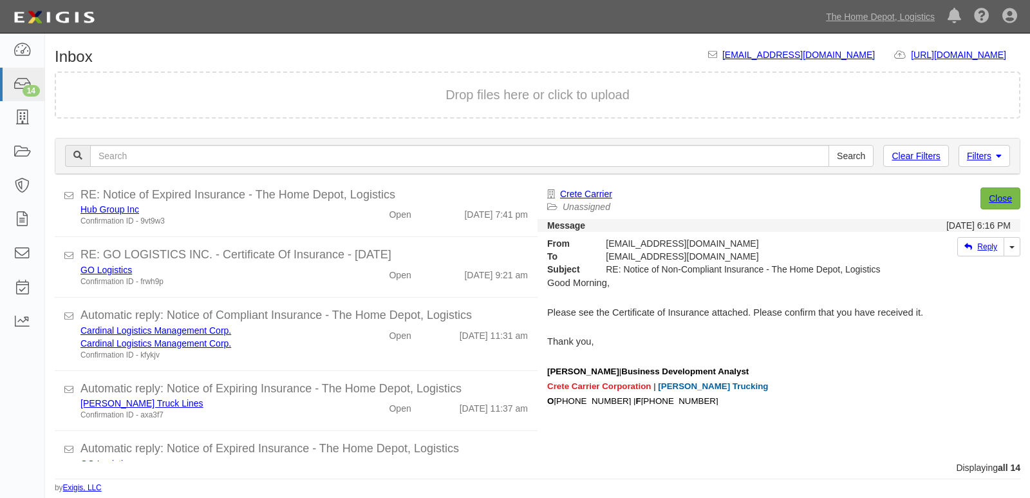
scroll to position [616, 0]
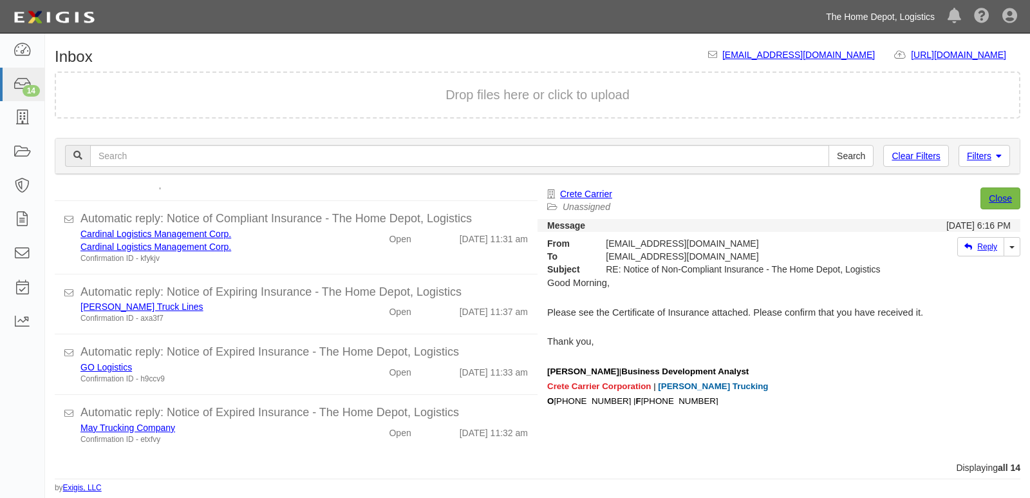
click at [855, 24] on link "The Home Depot, Logistics" at bounding box center [881, 17] width 122 height 26
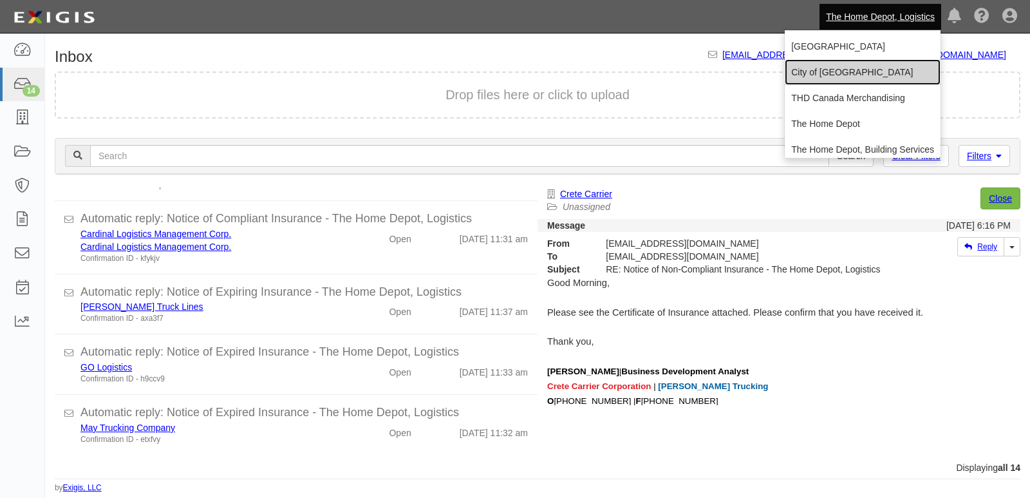
click at [854, 80] on link "City of [GEOGRAPHIC_DATA]" at bounding box center [863, 72] width 156 height 26
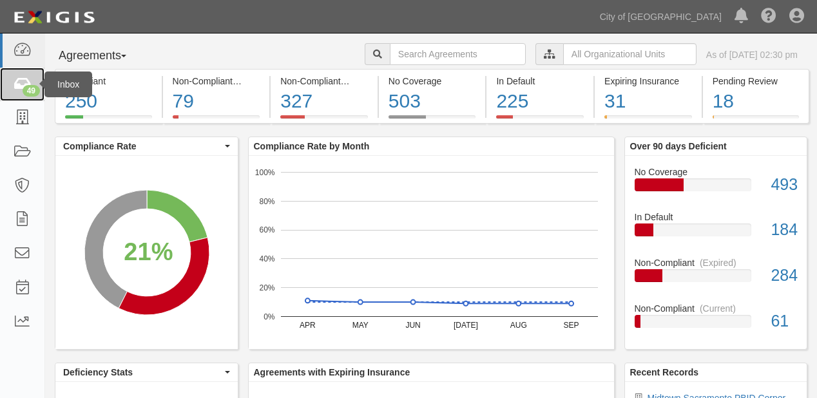
click at [28, 82] on icon at bounding box center [22, 84] width 18 height 15
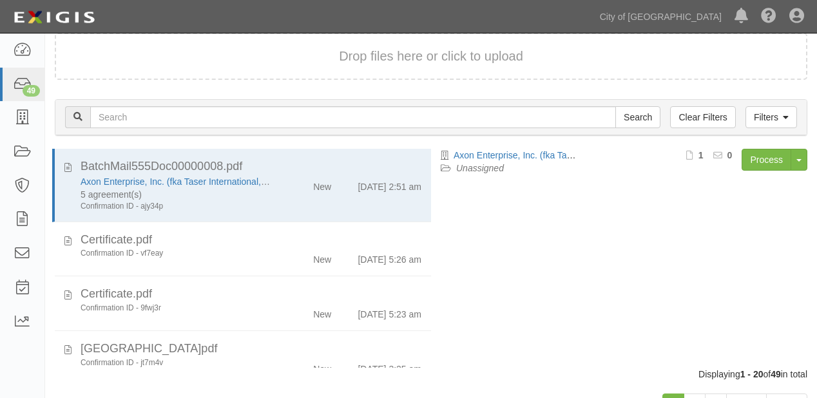
scroll to position [90, 0]
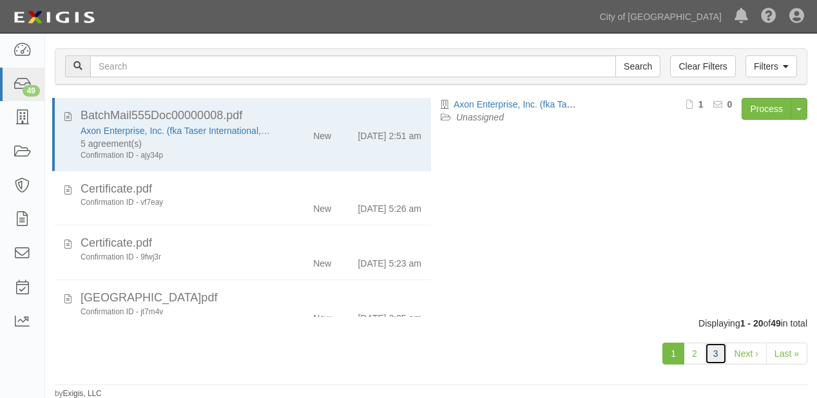
click at [714, 348] on link "3" at bounding box center [716, 354] width 22 height 22
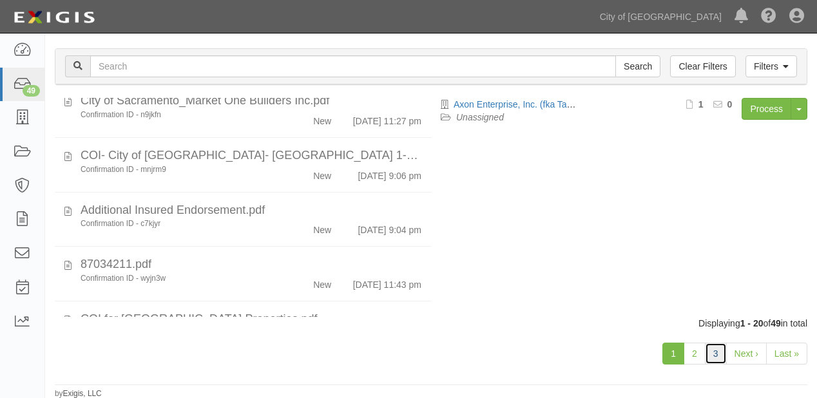
scroll to position [670, 0]
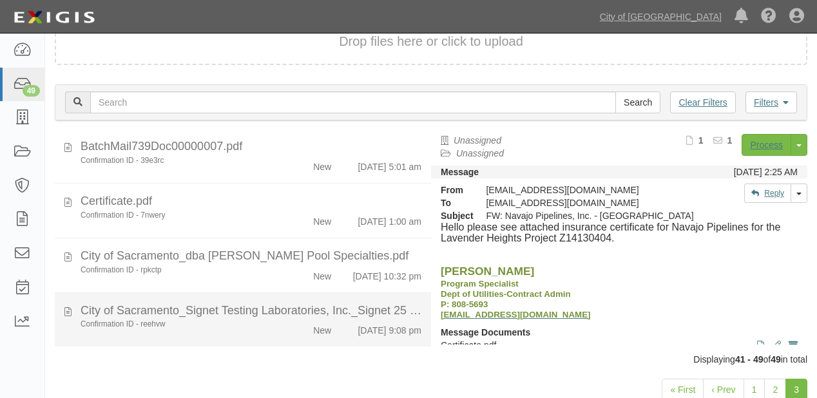
scroll to position [90, 0]
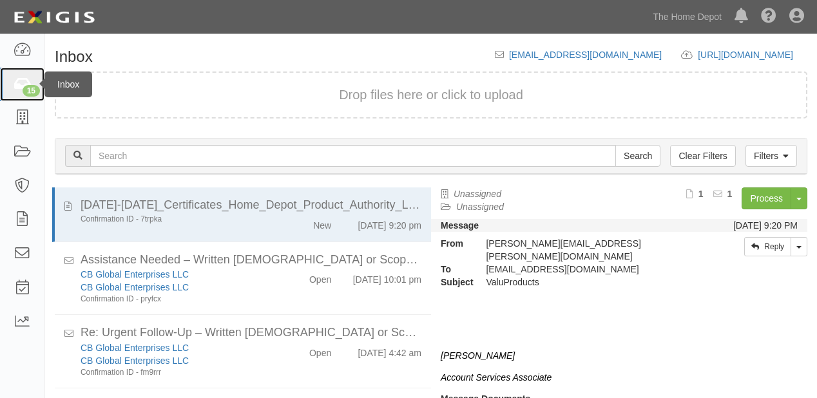
click at [0, 91] on link "15" at bounding box center [22, 85] width 44 height 34
click at [13, 88] on icon at bounding box center [22, 84] width 18 height 15
